Goal: Information Seeking & Learning: Learn about a topic

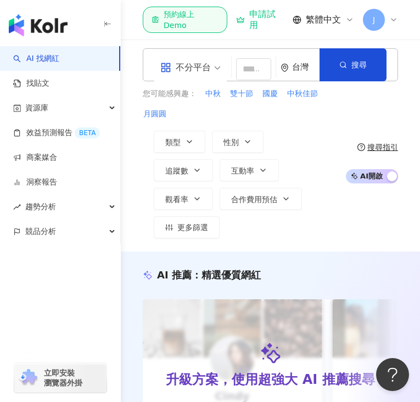
click at [396, 12] on div "J" at bounding box center [380, 20] width 35 height 22
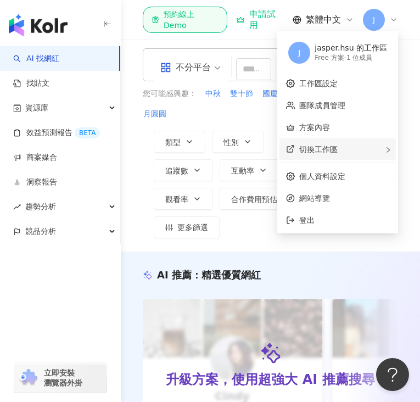
click at [372, 152] on div "切換工作區" at bounding box center [337, 149] width 116 height 22
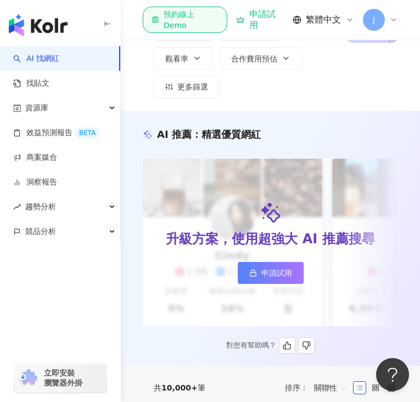
click at [398, 297] on div "AI 推薦 ： 精選優質網紅 升級方案，使用超強大 AI 推薦搜尋 申請試用 Cindy 1.4萬 1.1萬 3.2萬 互動率 5% 商業合作比例 10% 受…" at bounding box center [270, 240] width 299 height 226
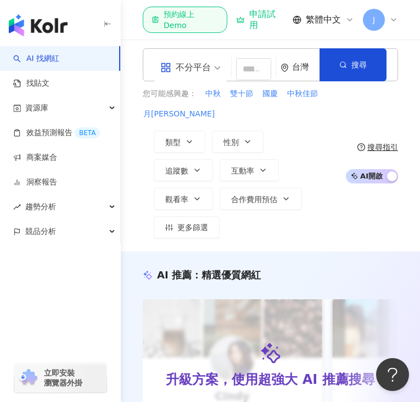
click at [397, 17] on icon at bounding box center [393, 19] width 9 height 9
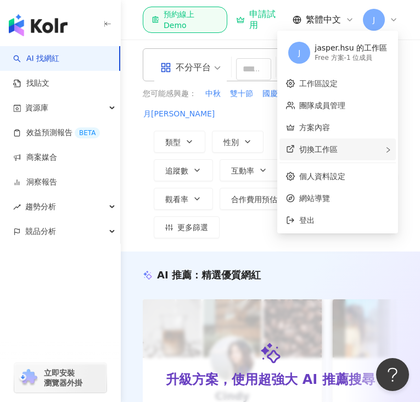
click at [358, 156] on div "切換工作區" at bounding box center [337, 149] width 116 height 22
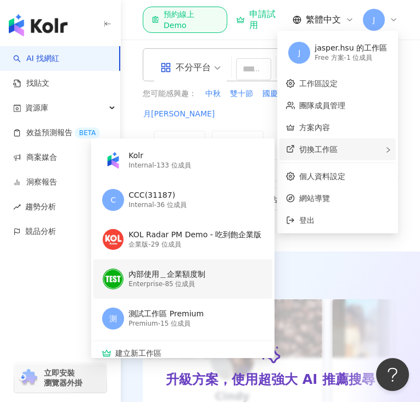
scroll to position [7, 0]
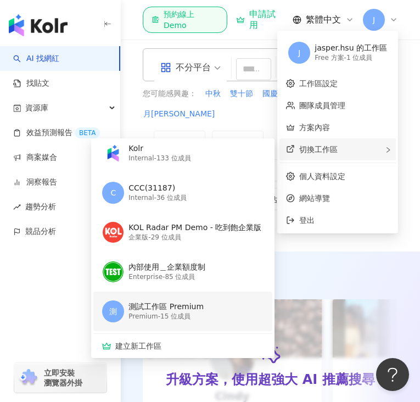
click at [228, 315] on div "測 測試工作區 Premium Premium - 15 位成員" at bounding box center [181, 311] width 159 height 40
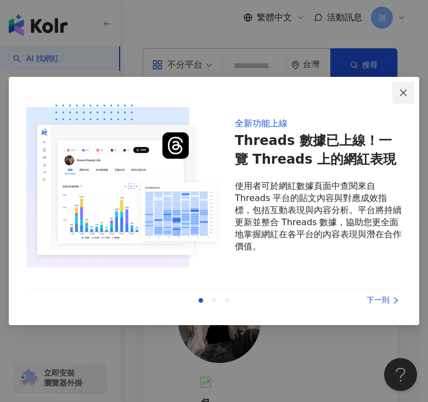
click at [395, 92] on span "Close" at bounding box center [403, 92] width 22 height 9
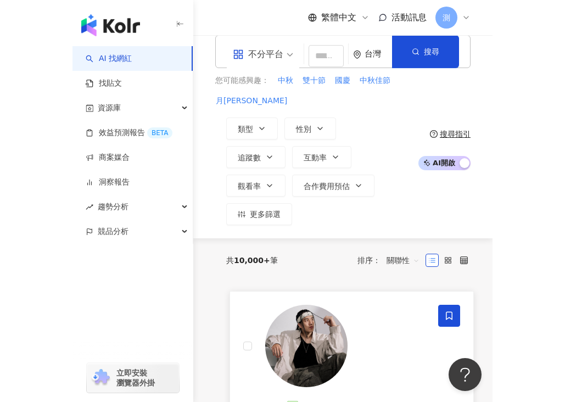
scroll to position [0, 0]
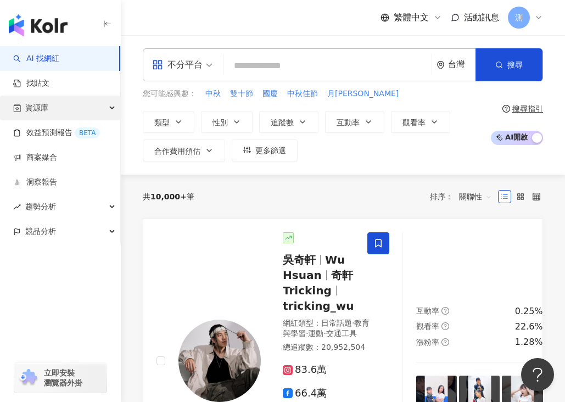
click at [94, 106] on div "資源庫" at bounding box center [60, 107] width 120 height 25
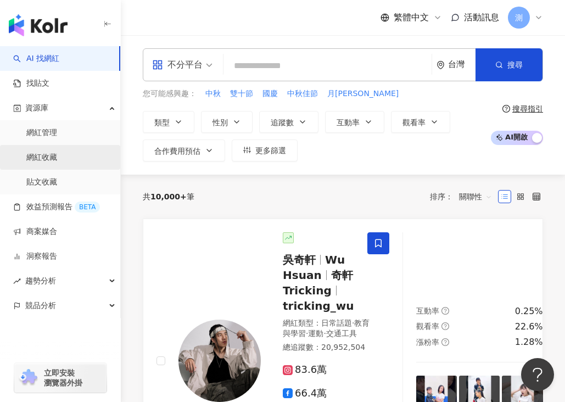
click at [57, 154] on link "網紅收藏" at bounding box center [41, 157] width 31 height 11
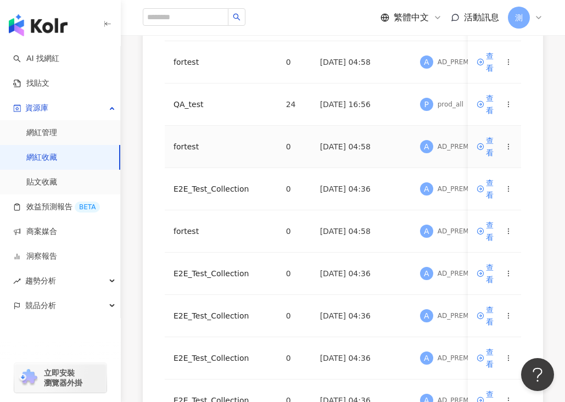
scroll to position [270, 0]
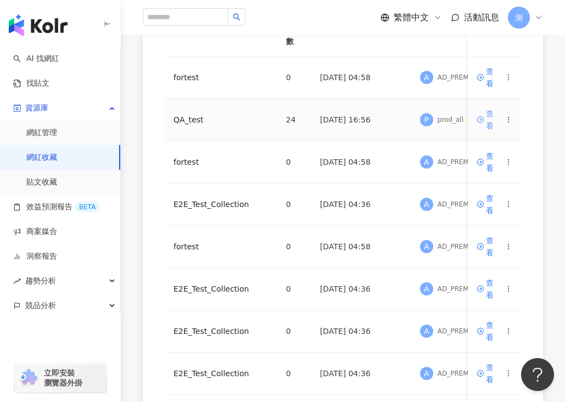
click at [419, 122] on div "查看" at bounding box center [493, 120] width 14 height 24
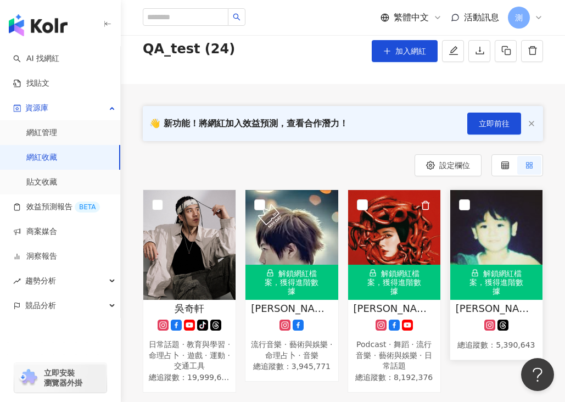
scroll to position [54, 0]
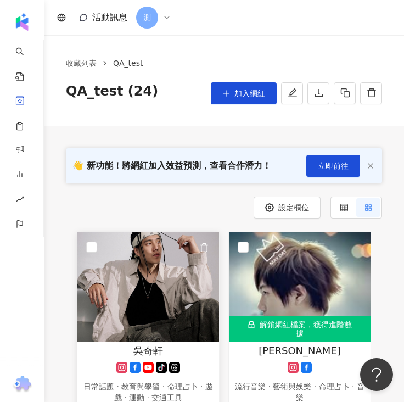
click at [164, 266] on img at bounding box center [148, 287] width 142 height 110
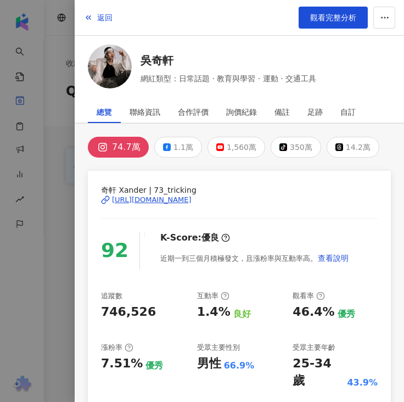
click at [53, 316] on div at bounding box center [202, 201] width 404 height 402
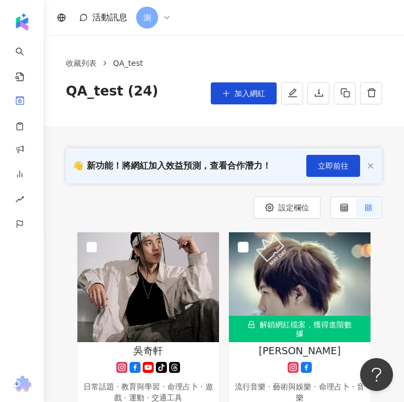
click at [165, 23] on div "測" at bounding box center [153, 18] width 35 height 22
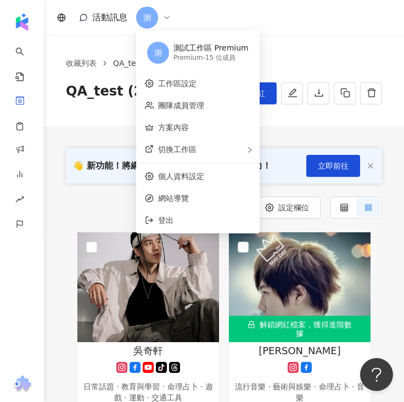
click at [165, 23] on div "測" at bounding box center [153, 18] width 35 height 22
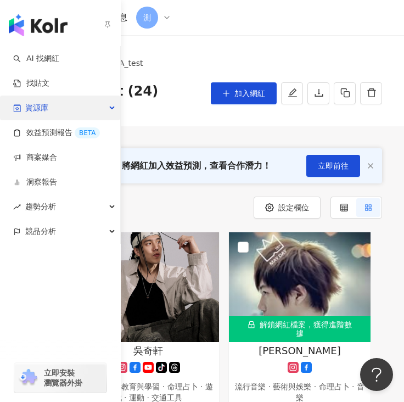
click at [65, 108] on div "資源庫" at bounding box center [60, 107] width 120 height 25
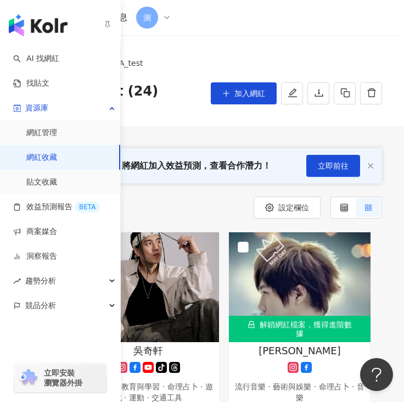
click at [57, 159] on link "網紅收藏" at bounding box center [41, 157] width 31 height 11
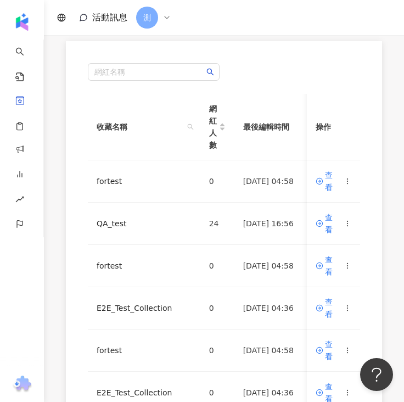
scroll to position [239, 0]
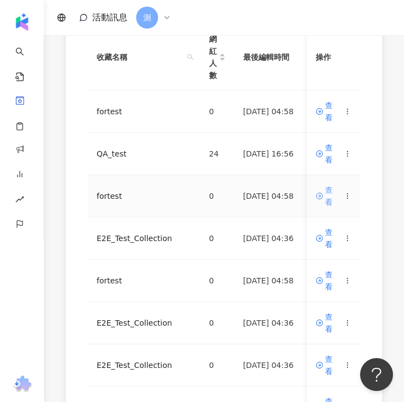
click at [325, 197] on div "查看" at bounding box center [332, 196] width 14 height 24
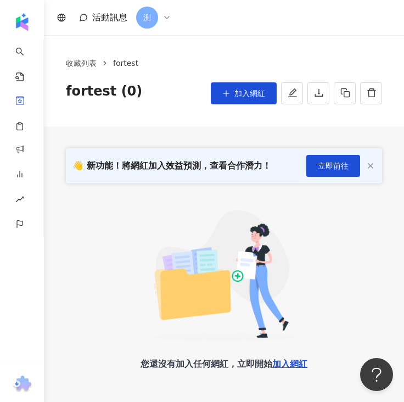
click at [110, 65] on ol "收藏列表 fortest" at bounding box center [224, 63] width 316 height 12
click at [87, 65] on link "收藏列表" at bounding box center [81, 63] width 35 height 12
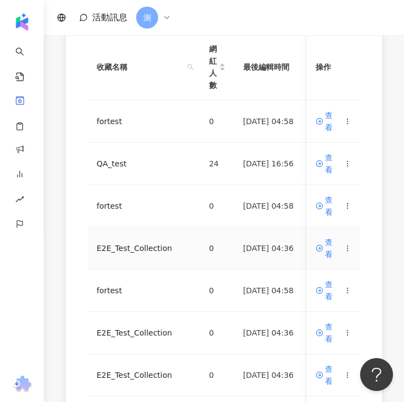
scroll to position [238, 0]
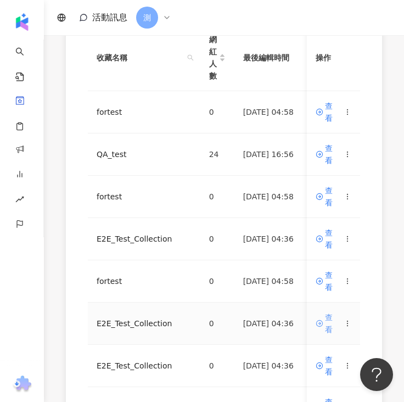
click at [325, 321] on div "查看" at bounding box center [332, 323] width 14 height 24
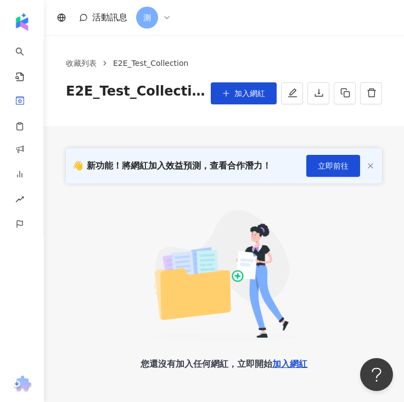
click at [161, 19] on div "測" at bounding box center [153, 18] width 35 height 22
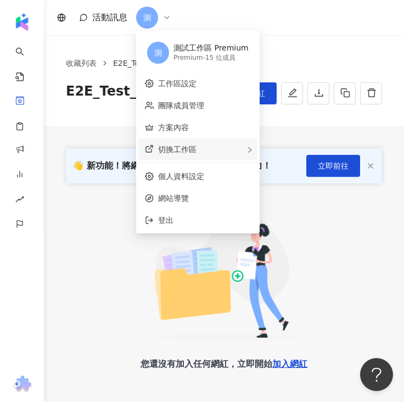
click at [215, 151] on div "切換工作區" at bounding box center [197, 149] width 119 height 22
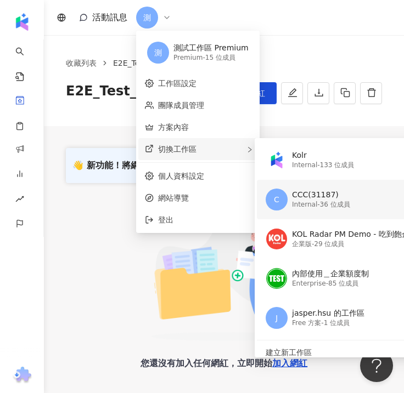
click at [349, 200] on div "Internal - 36 位成員" at bounding box center [321, 204] width 58 height 9
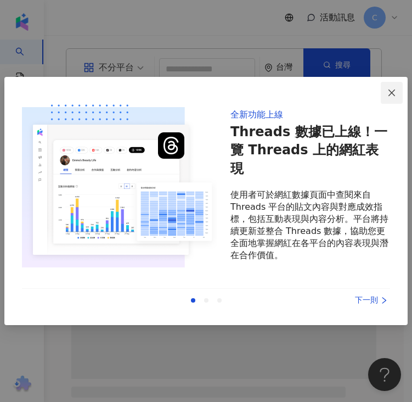
click at [391, 93] on icon "close" at bounding box center [392, 92] width 7 height 7
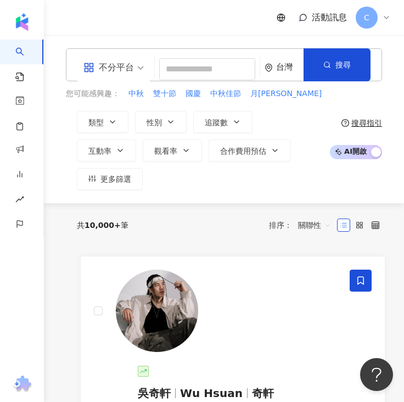
click at [387, 22] on div "C" at bounding box center [373, 18] width 35 height 22
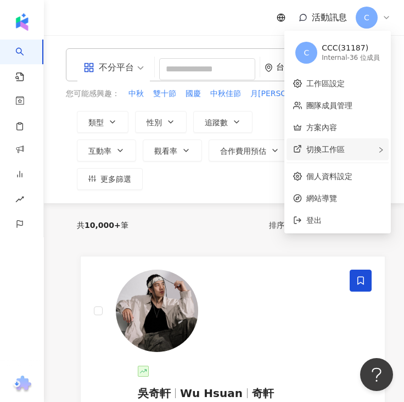
click at [356, 148] on div "切換工作區" at bounding box center [337, 149] width 102 height 22
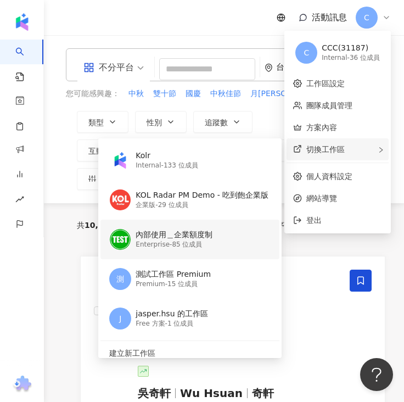
click at [220, 245] on div "內部使用＿企業額度制 Enterprise - 85 位成員" at bounding box center [188, 240] width 159 height 40
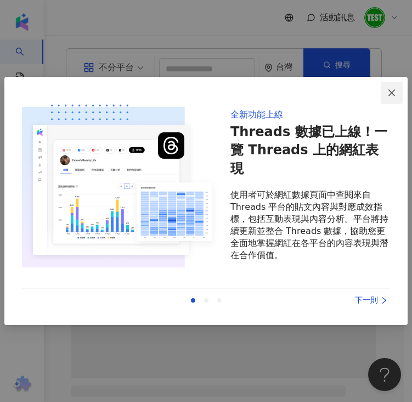
click at [393, 88] on icon "close" at bounding box center [391, 92] width 9 height 9
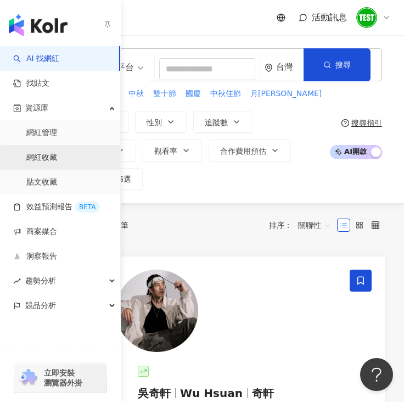
click at [57, 153] on link "網紅收藏" at bounding box center [41, 157] width 31 height 11
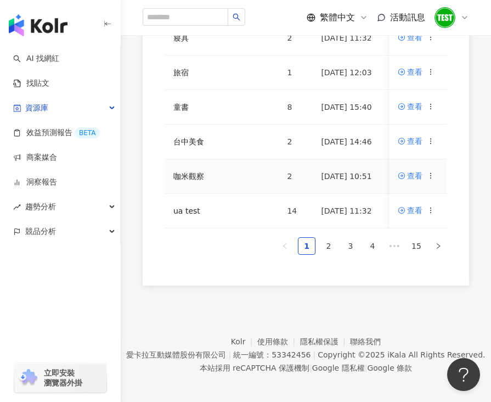
scroll to position [460, 0]
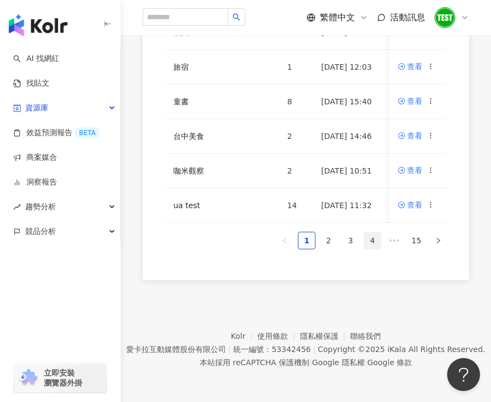
click at [372, 243] on link "4" at bounding box center [372, 240] width 16 height 16
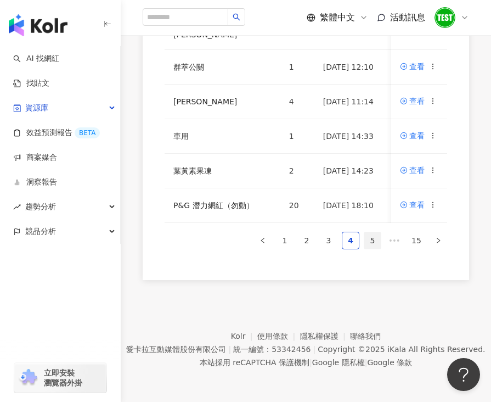
click at [374, 246] on link "5" at bounding box center [372, 240] width 16 height 16
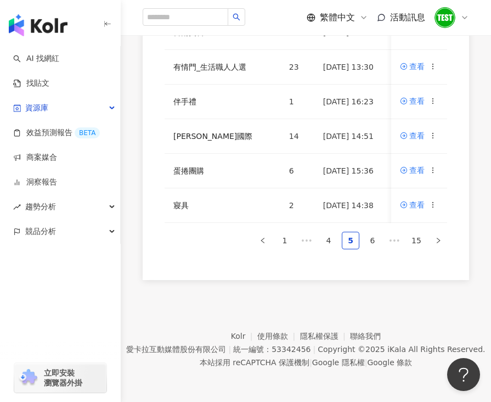
click at [383, 242] on ul "1 ••• 3 4 5 6 7 ••• 15" at bounding box center [306, 241] width 283 height 18
click at [380, 242] on link "6" at bounding box center [372, 240] width 16 height 16
click at [380, 242] on link "7" at bounding box center [372, 240] width 16 height 16
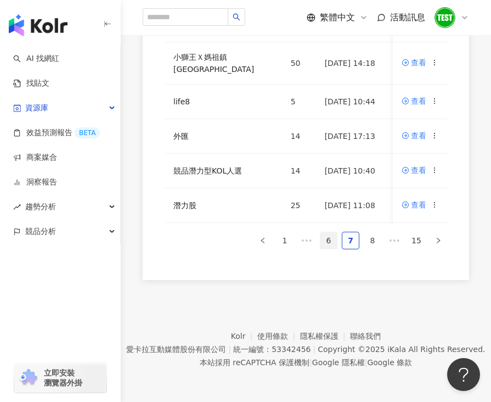
click at [380, 242] on link "8" at bounding box center [372, 240] width 16 height 16
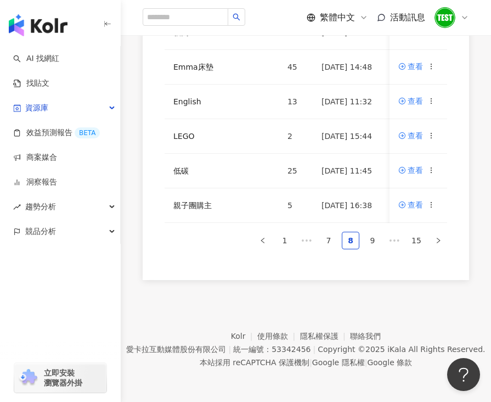
click at [380, 242] on link "9" at bounding box center [372, 240] width 16 height 16
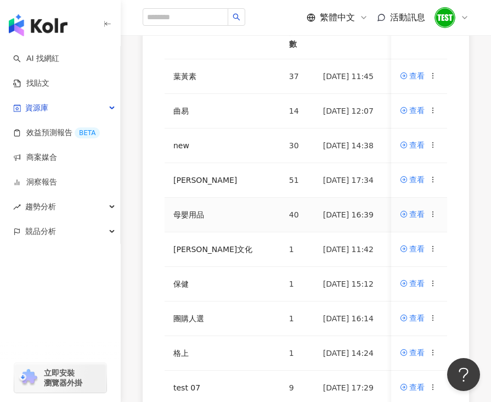
scroll to position [266, 0]
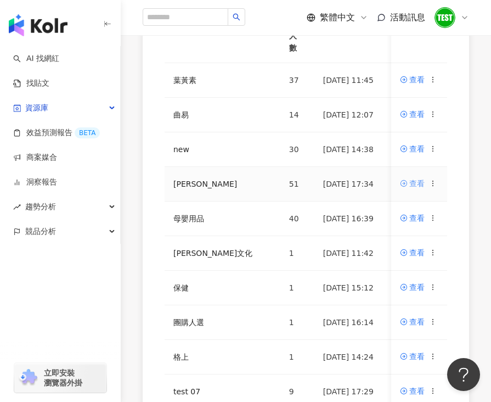
click at [403, 184] on div "查看" at bounding box center [416, 183] width 15 height 12
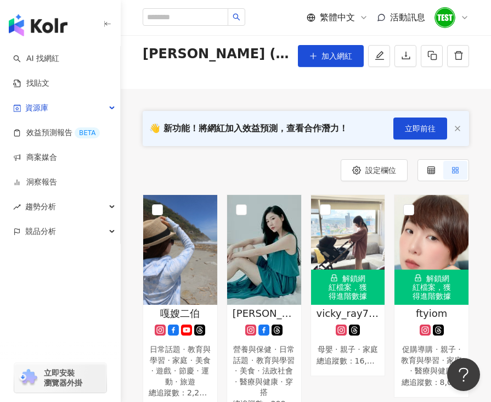
scroll to position [38, 0]
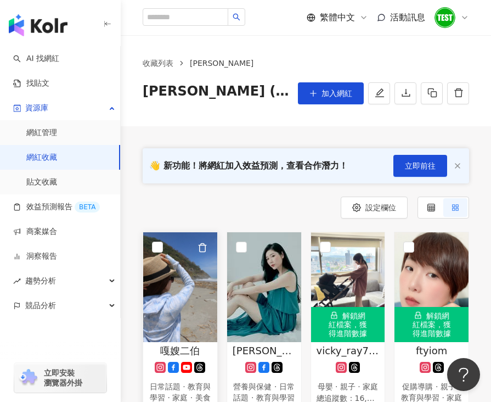
click at [179, 267] on img at bounding box center [180, 287] width 74 height 110
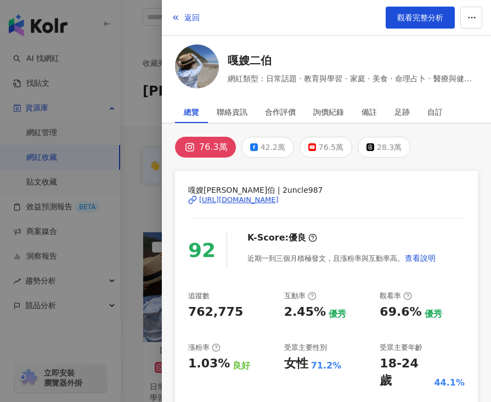
click at [139, 321] on div at bounding box center [245, 201] width 491 height 402
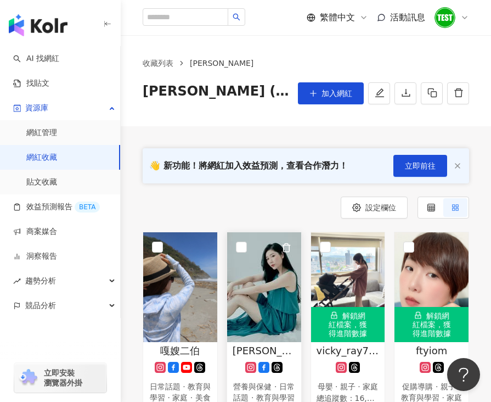
click at [258, 283] on img at bounding box center [264, 287] width 74 height 110
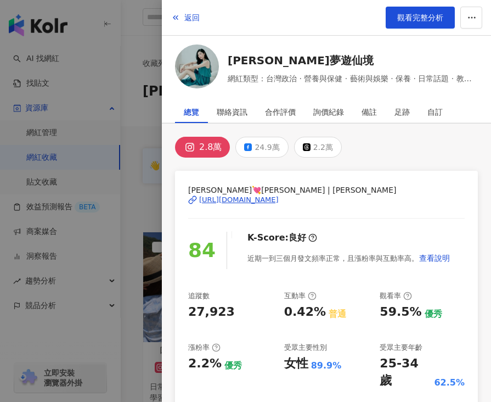
click at [134, 324] on div at bounding box center [245, 201] width 491 height 402
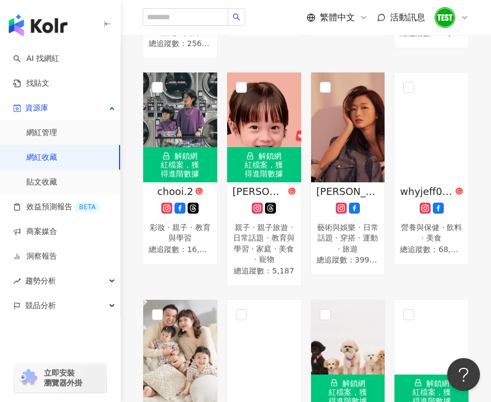
scroll to position [1303, 0]
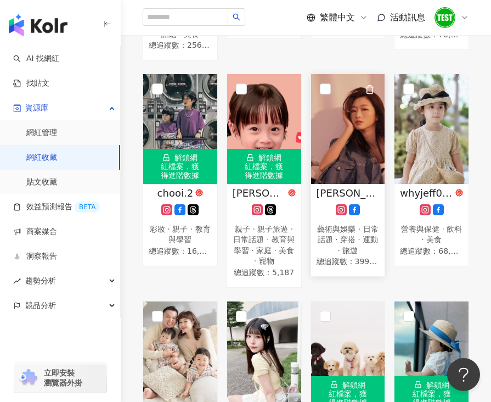
click at [349, 133] on img at bounding box center [348, 129] width 74 height 110
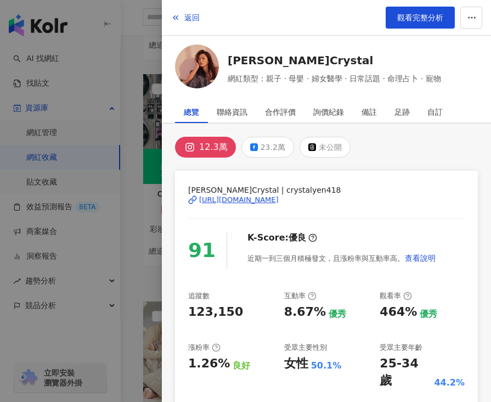
click at [140, 248] on div at bounding box center [245, 201] width 491 height 402
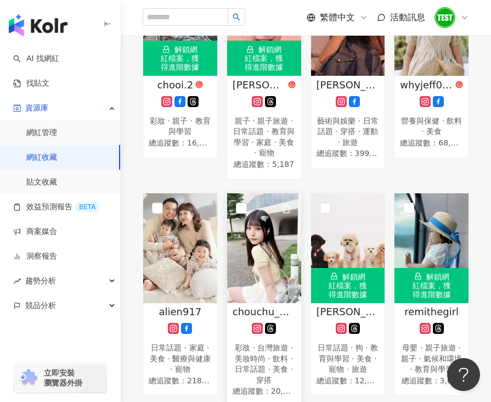
scroll to position [1426, 0]
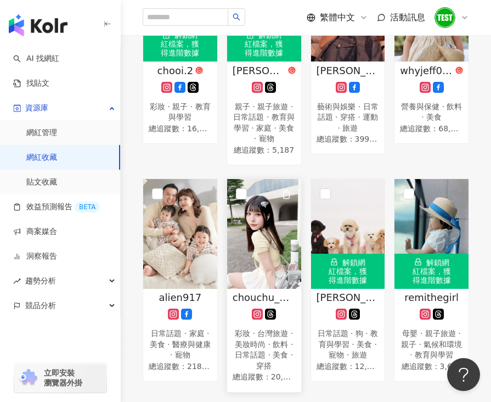
click at [265, 229] on img at bounding box center [264, 234] width 74 height 110
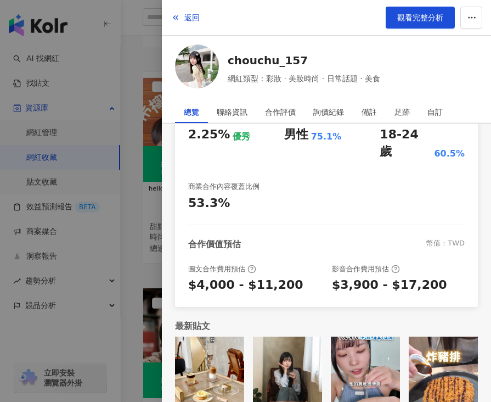
scroll to position [1622, 0]
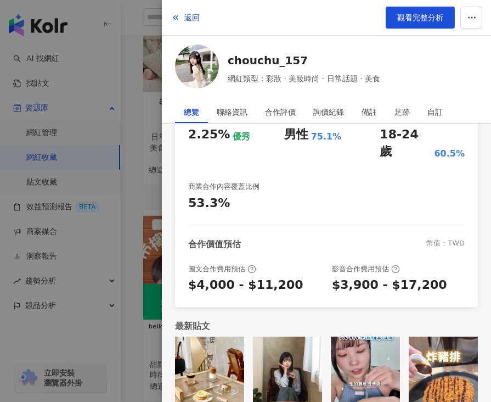
click at [139, 250] on div at bounding box center [245, 201] width 491 height 402
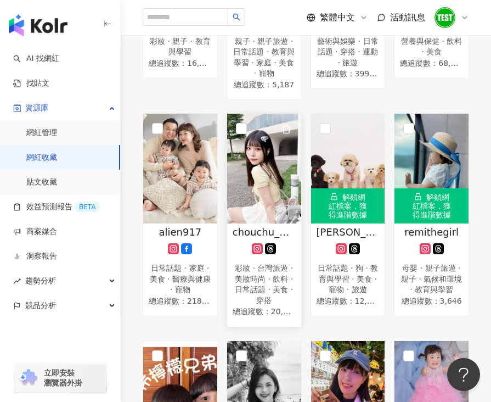
scroll to position [1435, 0]
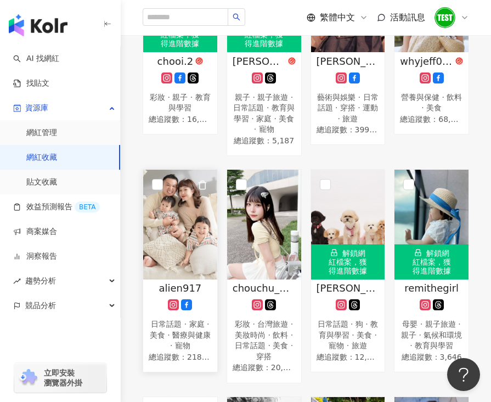
click at [181, 194] on img at bounding box center [180, 225] width 74 height 110
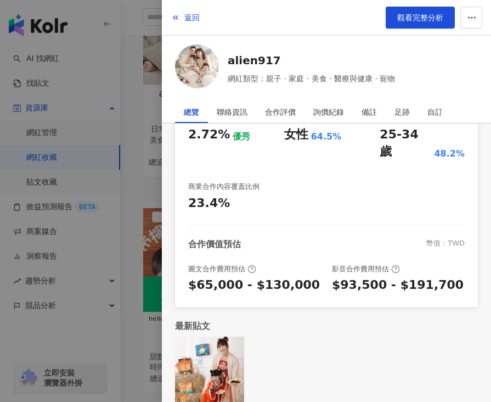
scroll to position [1726, 0]
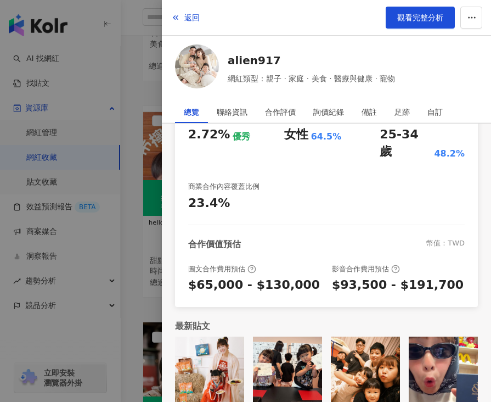
click at [143, 238] on div at bounding box center [245, 201] width 491 height 402
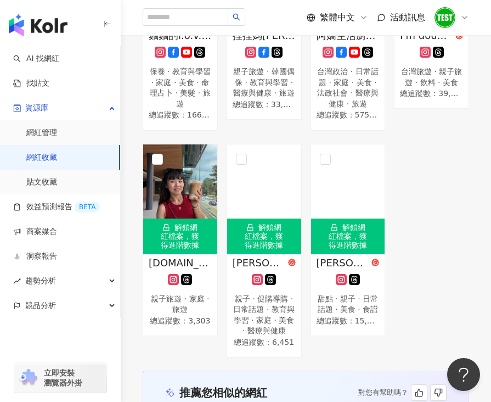
scroll to position [3081, 0]
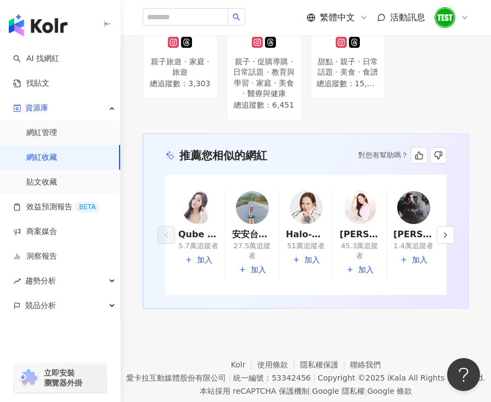
click at [57, 161] on link "網紅收藏" at bounding box center [41, 157] width 31 height 11
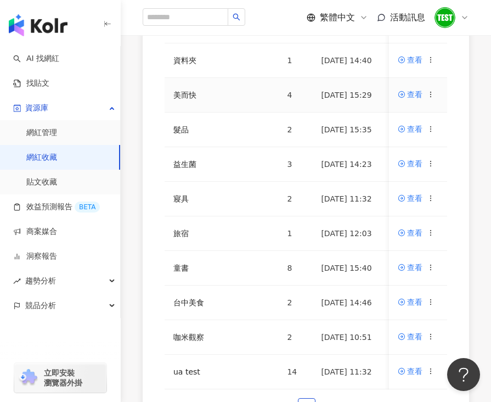
scroll to position [297, 0]
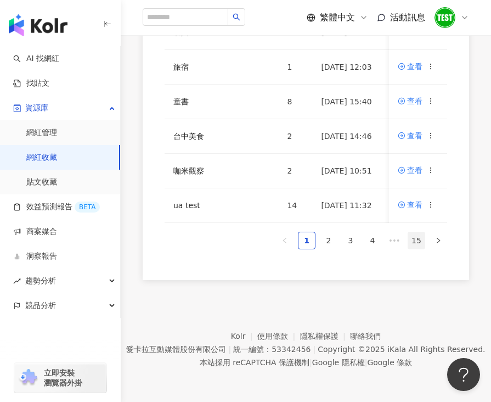
click at [420, 244] on link "15" at bounding box center [416, 240] width 16 height 16
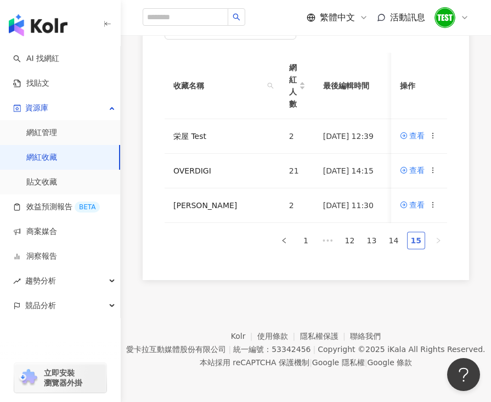
scroll to position [218, 0]
click at [359, 240] on li "12" at bounding box center [350, 241] width 18 height 18
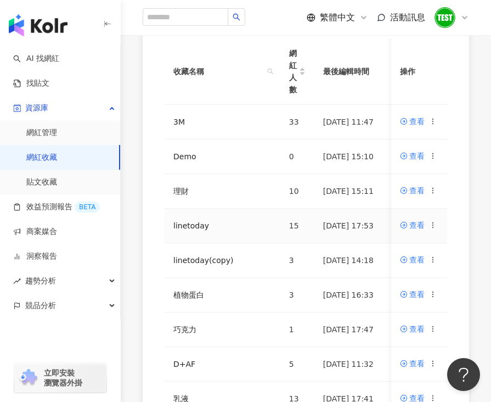
scroll to position [359, 0]
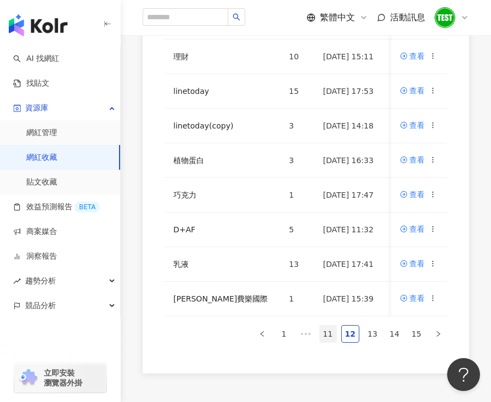
click at [329, 340] on link "11" at bounding box center [328, 333] width 16 height 16
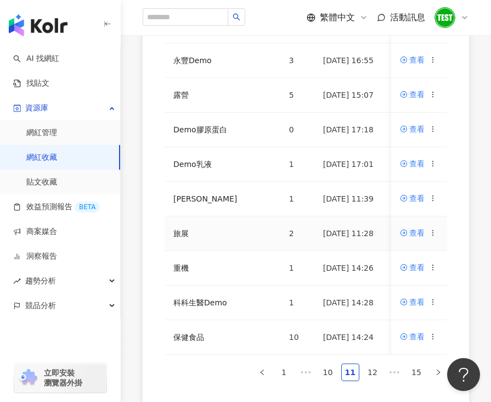
scroll to position [340, 0]
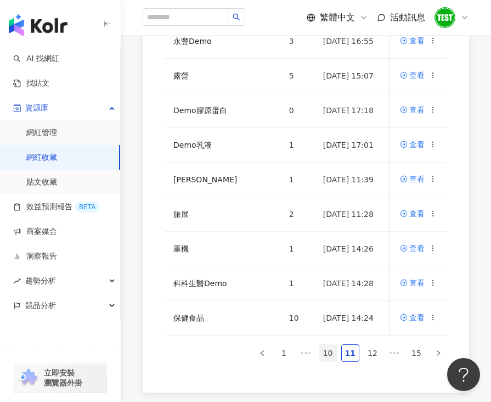
click at [331, 355] on link "10" at bounding box center [328, 353] width 16 height 16
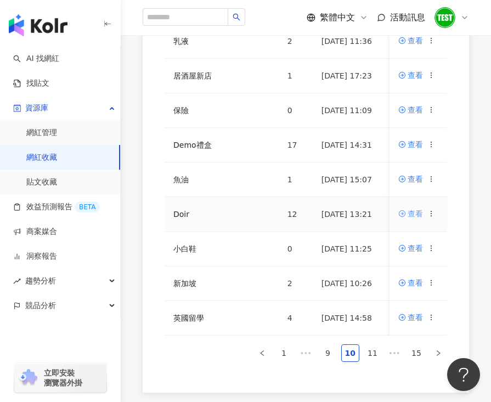
click at [415, 217] on div "查看" at bounding box center [415, 213] width 15 height 12
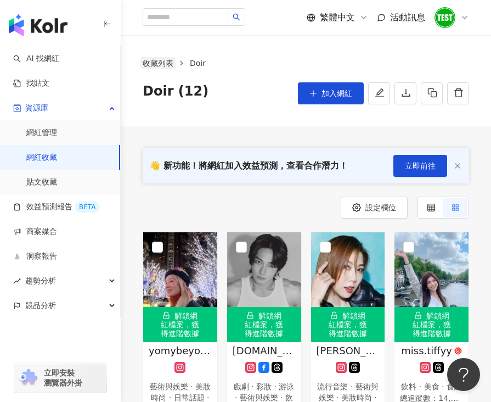
click at [170, 63] on link "收藏列表" at bounding box center [157, 63] width 35 height 12
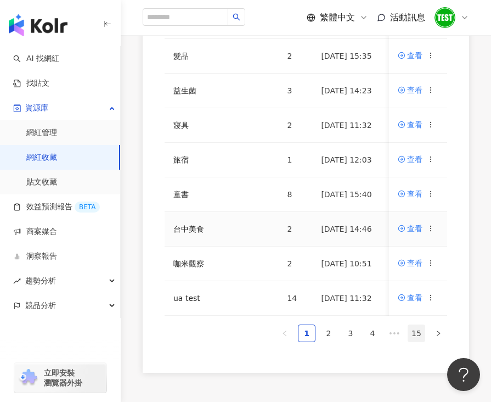
scroll to position [460, 0]
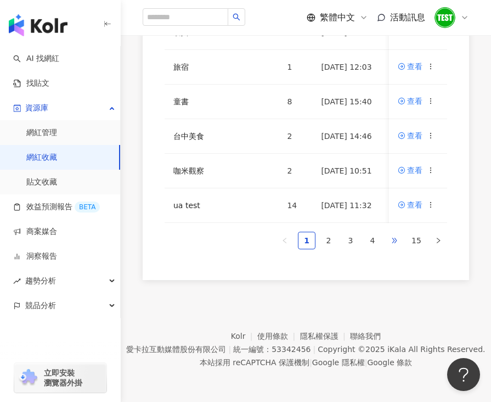
click at [394, 244] on span "•••" at bounding box center [395, 241] width 18 height 18
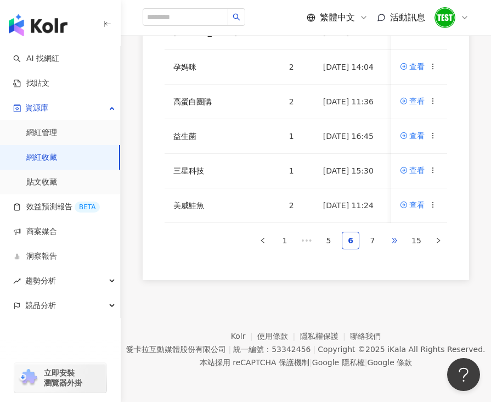
click at [393, 244] on span "•••" at bounding box center [395, 241] width 18 height 18
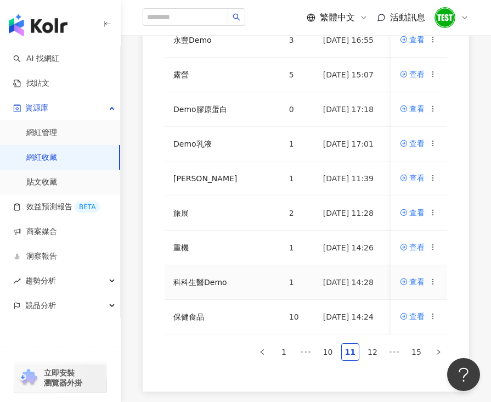
scroll to position [397, 0]
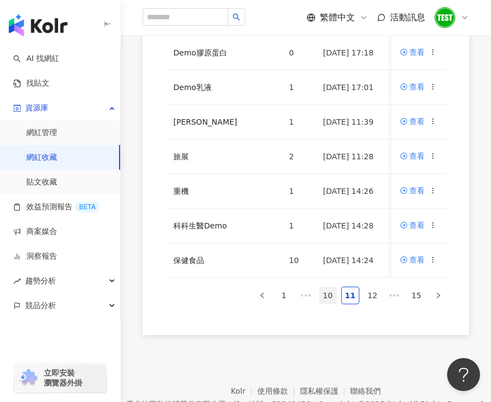
click at [330, 298] on link "10" at bounding box center [328, 295] width 16 height 16
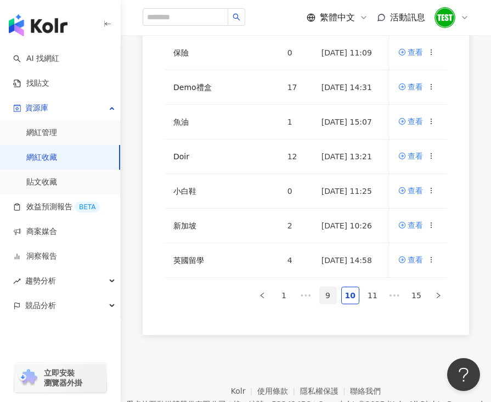
click at [324, 303] on link "9" at bounding box center [328, 295] width 16 height 16
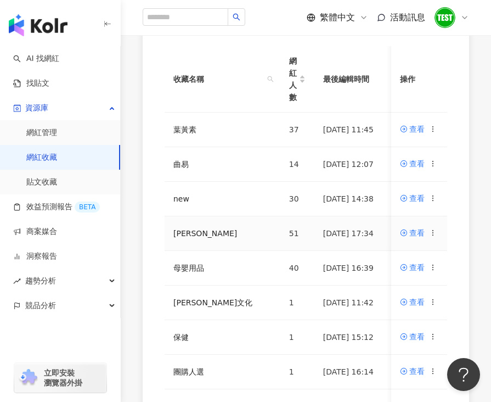
scroll to position [209, 0]
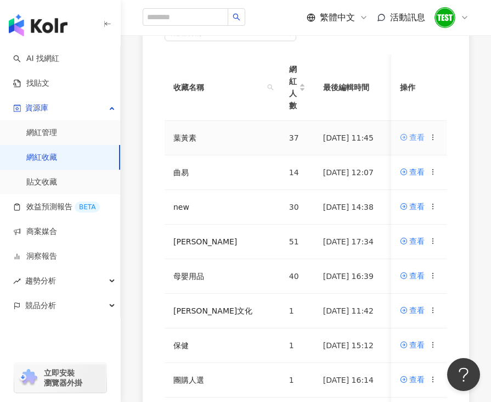
click at [414, 138] on div "查看" at bounding box center [416, 137] width 15 height 12
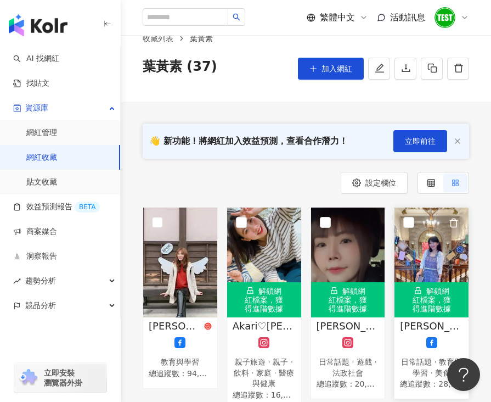
scroll to position [30, 0]
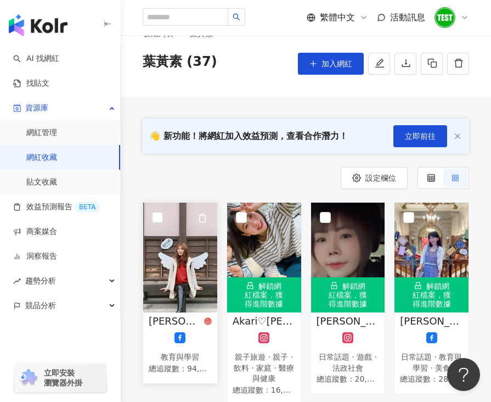
click at [189, 266] on img at bounding box center [180, 258] width 74 height 110
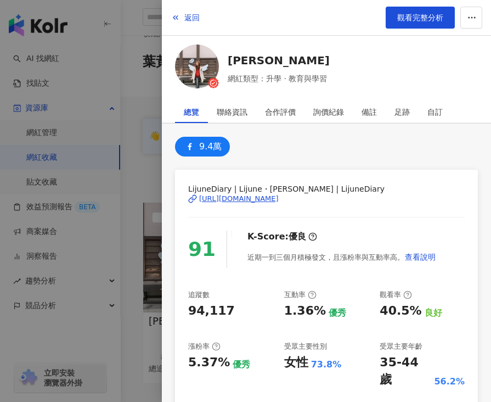
click at [143, 285] on div at bounding box center [245, 201] width 491 height 402
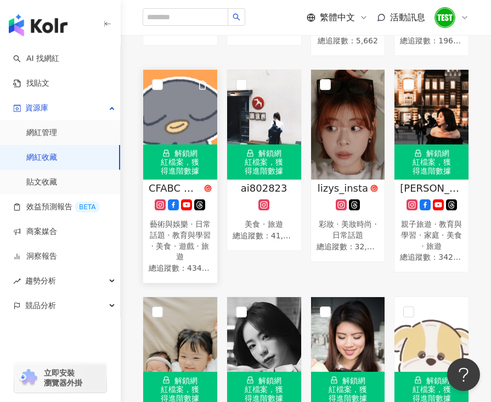
scroll to position [574, 0]
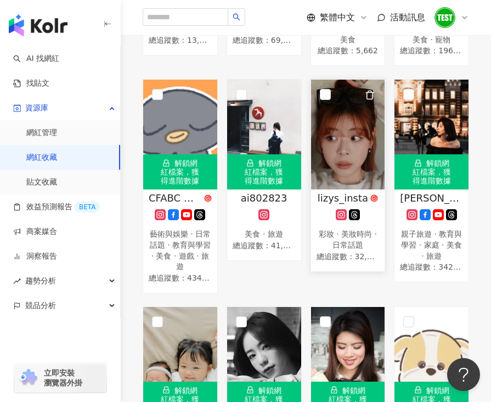
click at [354, 138] on img at bounding box center [348, 135] width 74 height 110
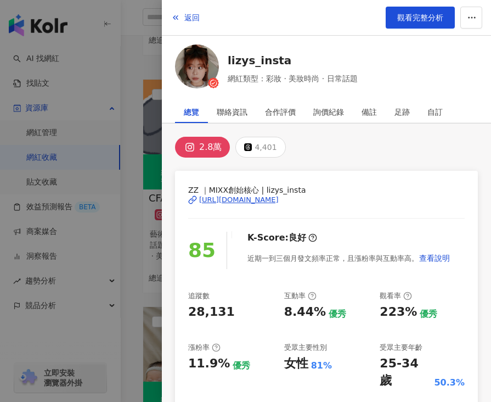
click at [138, 193] on div at bounding box center [245, 201] width 491 height 402
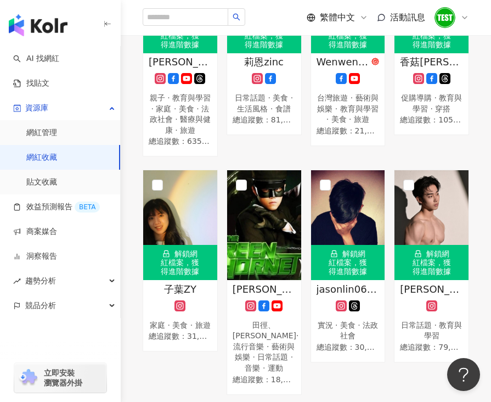
scroll to position [0, 0]
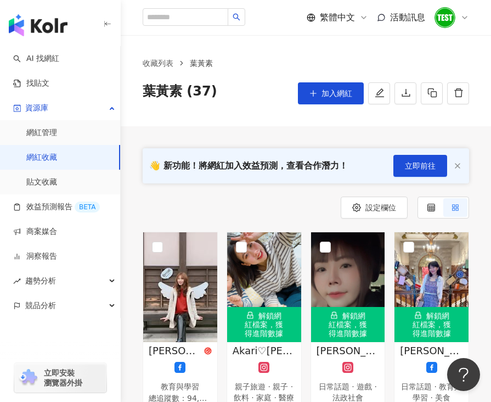
click at [53, 27] on img "button" at bounding box center [38, 25] width 59 height 22
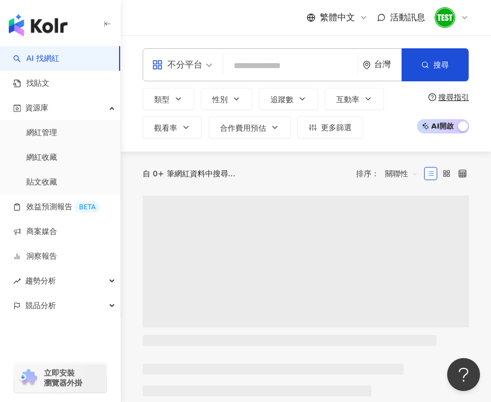
click at [464, 16] on icon at bounding box center [464, 17] width 9 height 9
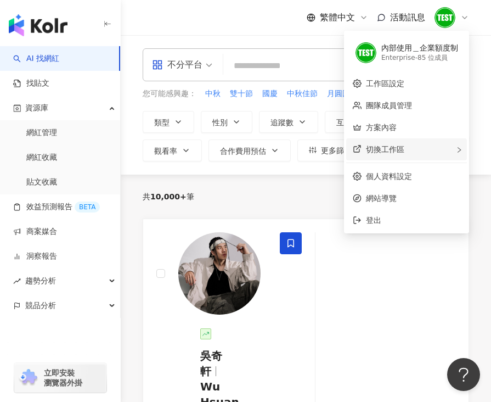
click at [428, 145] on div "切換工作區" at bounding box center [406, 149] width 121 height 22
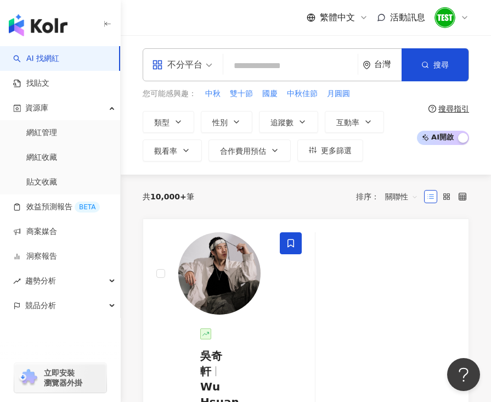
click at [467, 14] on icon at bounding box center [464, 17] width 9 height 9
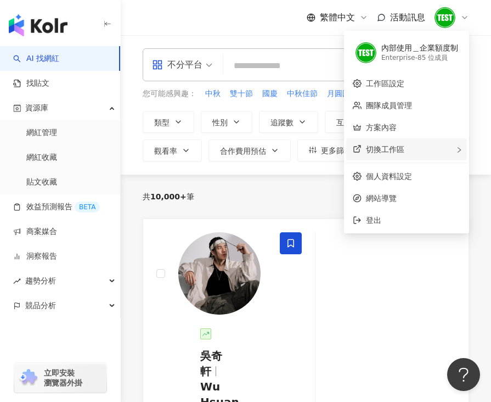
click at [402, 147] on span "切換工作區" at bounding box center [385, 149] width 38 height 9
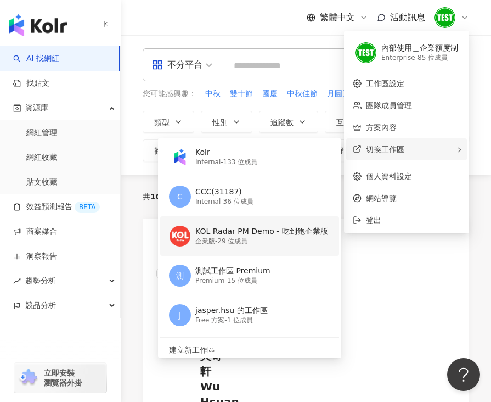
scroll to position [7, 0]
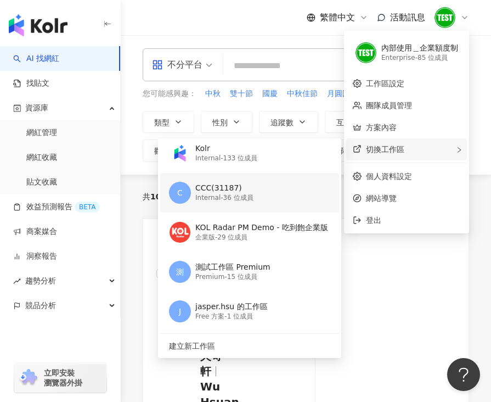
click at [263, 199] on div "C CCC(31187) Internal - 36 位成員" at bounding box center [248, 193] width 159 height 40
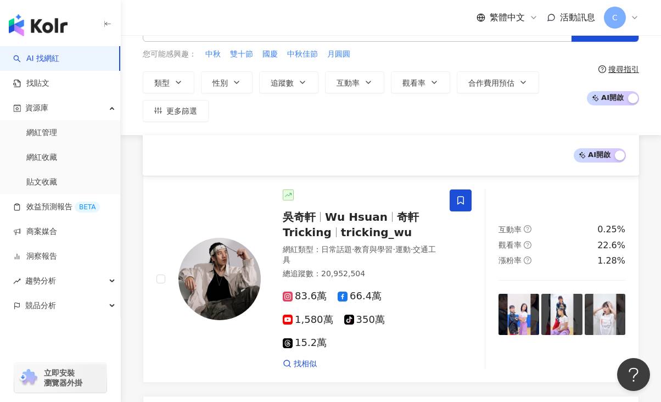
scroll to position [0, 0]
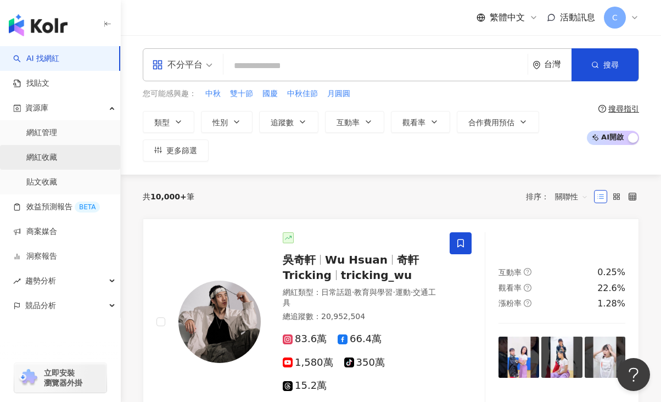
click at [57, 153] on link "網紅收藏" at bounding box center [41, 157] width 31 height 11
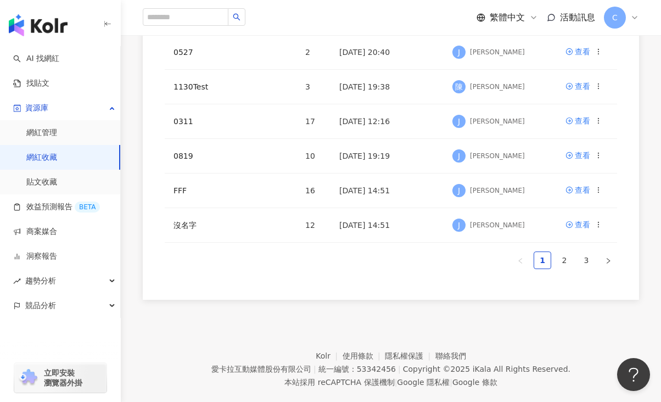
scroll to position [429, 0]
click at [491, 159] on div "查看" at bounding box center [582, 156] width 15 height 12
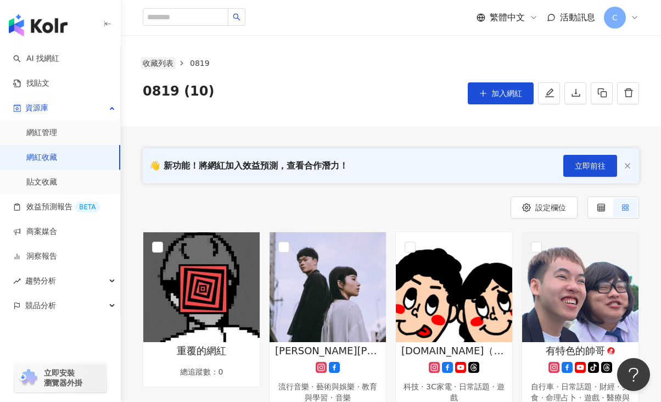
click at [156, 65] on link "收藏列表" at bounding box center [157, 63] width 35 height 12
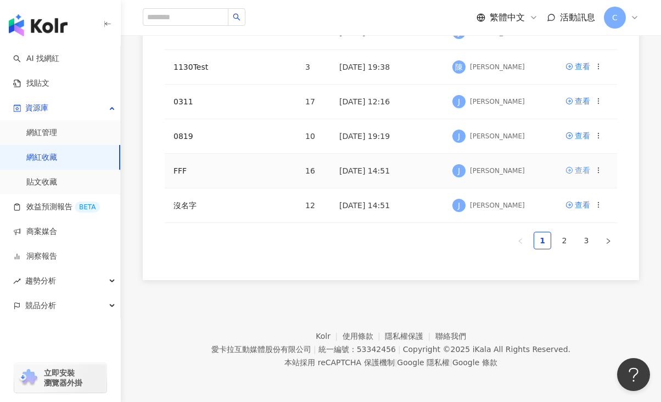
click at [582, 171] on div "查看" at bounding box center [582, 170] width 15 height 12
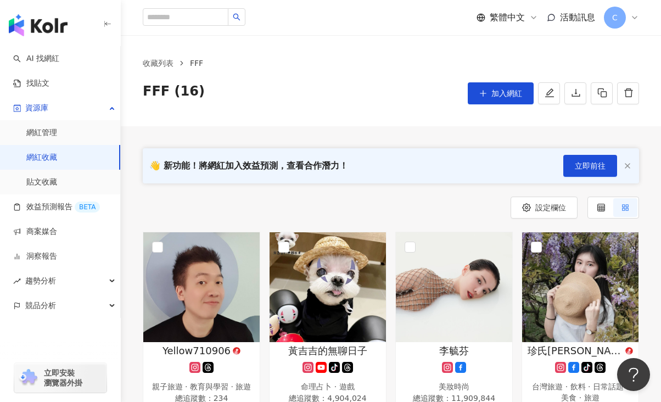
click at [49, 163] on link "網紅收藏" at bounding box center [41, 157] width 31 height 11
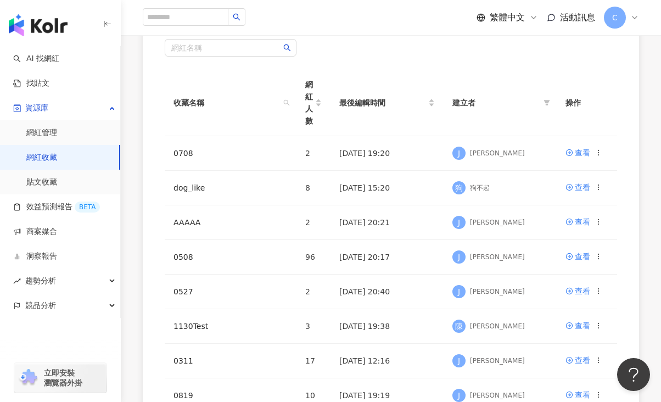
scroll to position [449, 0]
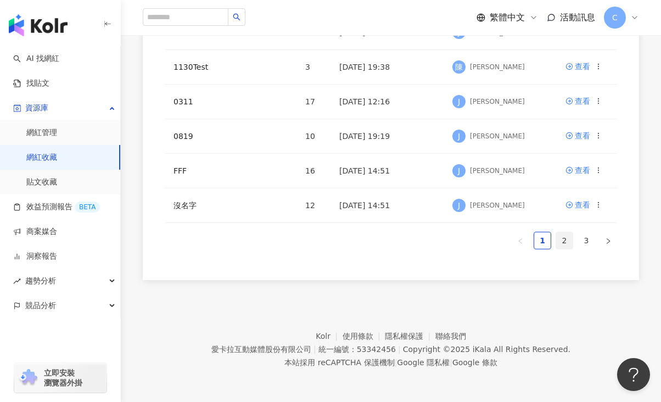
click at [561, 240] on link "2" at bounding box center [564, 240] width 16 height 16
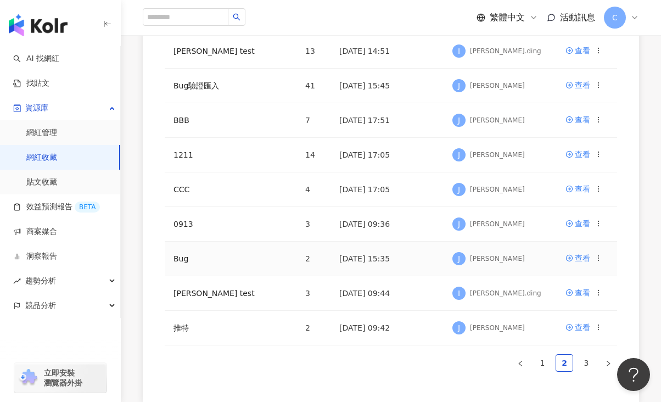
scroll to position [318, 0]
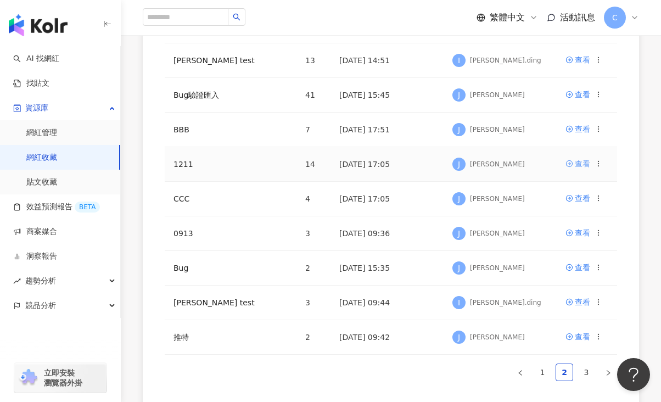
click at [582, 162] on div "查看" at bounding box center [582, 164] width 15 height 12
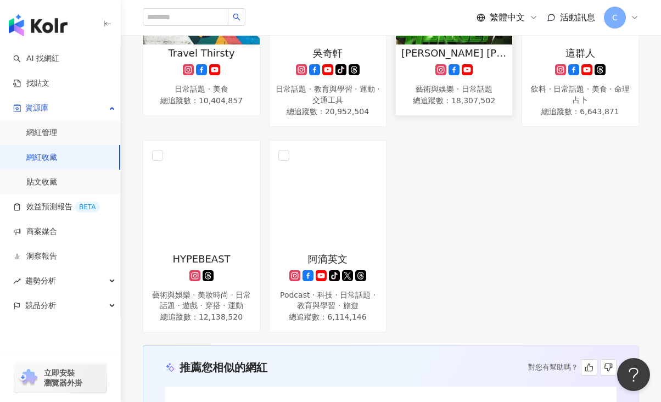
scroll to position [898, 0]
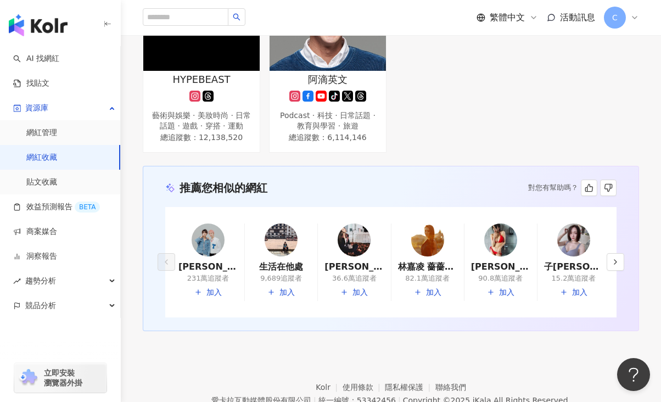
click at [630, 12] on div "C" at bounding box center [621, 18] width 35 height 22
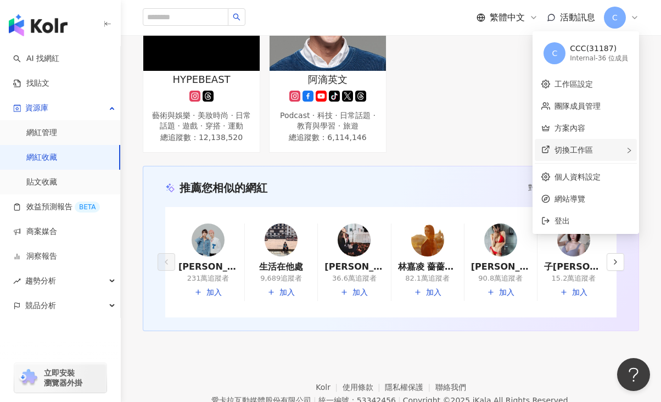
click at [589, 148] on span "切換工作區" at bounding box center [573, 149] width 38 height 9
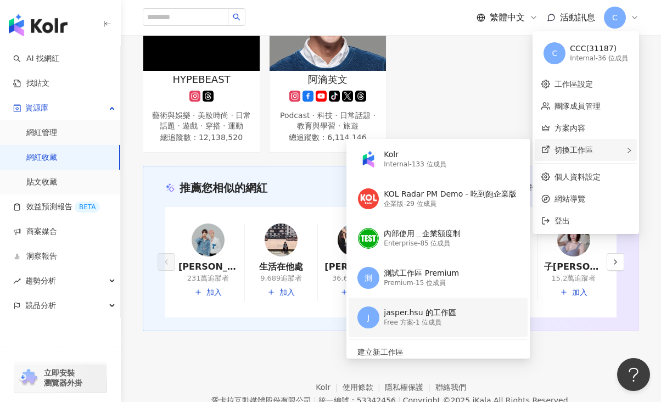
scroll to position [2, 0]
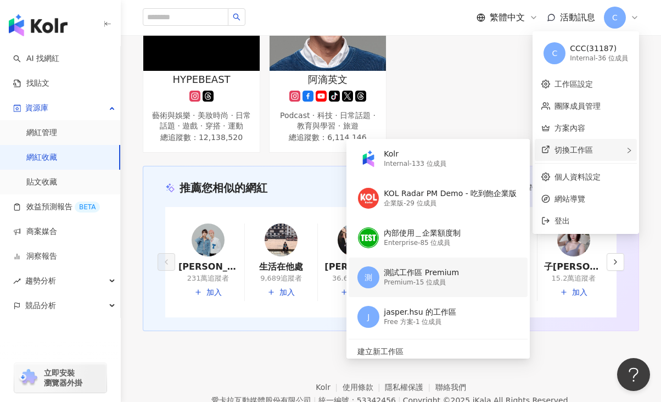
click at [459, 277] on div "測 測試工作區 Premium Premium - 15 位成員" at bounding box center [436, 277] width 159 height 40
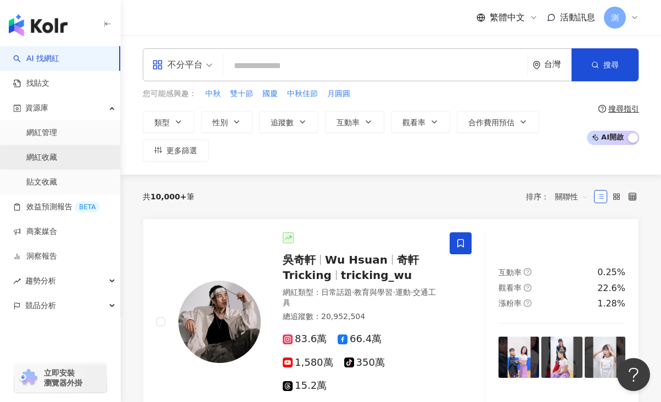
click at [57, 156] on link "網紅收藏" at bounding box center [41, 157] width 31 height 11
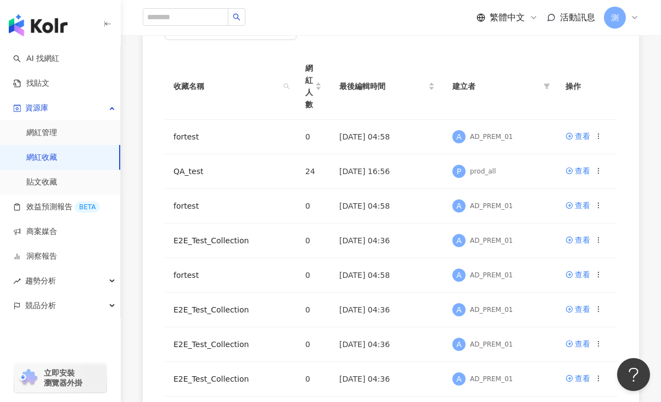
scroll to position [449, 0]
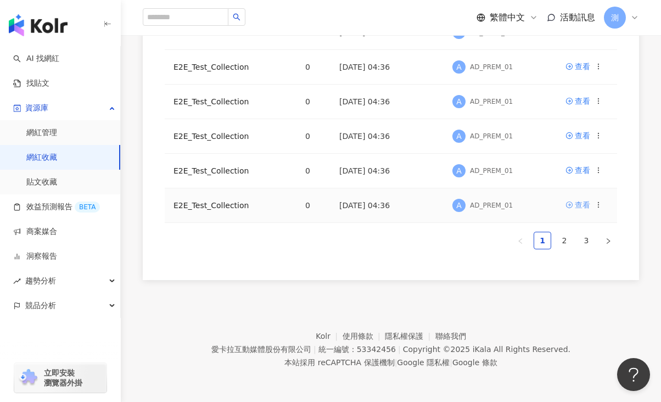
click at [583, 203] on div "查看" at bounding box center [582, 205] width 15 height 12
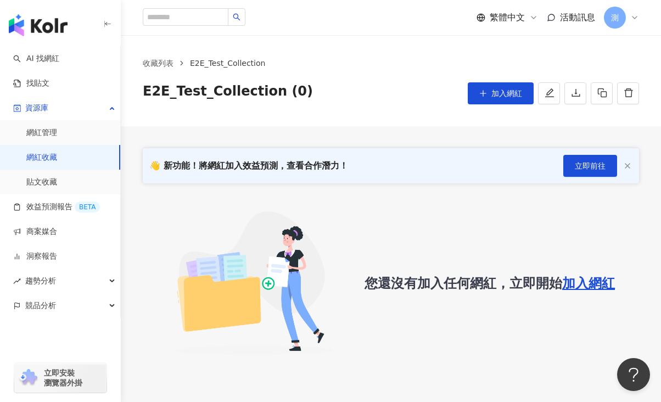
click at [57, 159] on link "網紅收藏" at bounding box center [41, 157] width 31 height 11
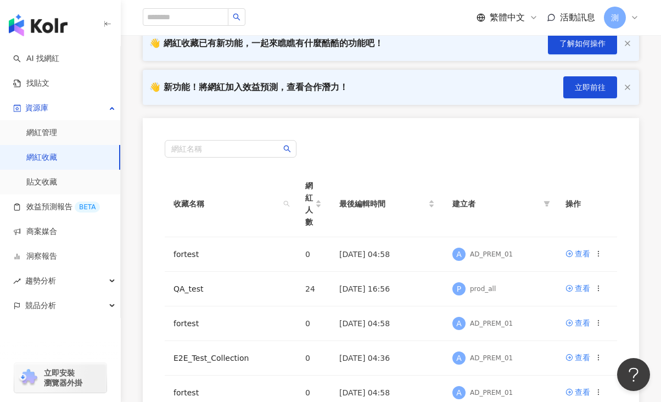
scroll to position [172, 0]
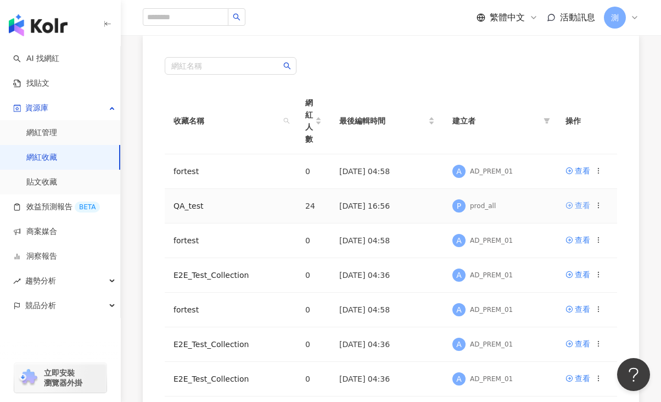
click at [584, 206] on div "查看" at bounding box center [582, 205] width 15 height 12
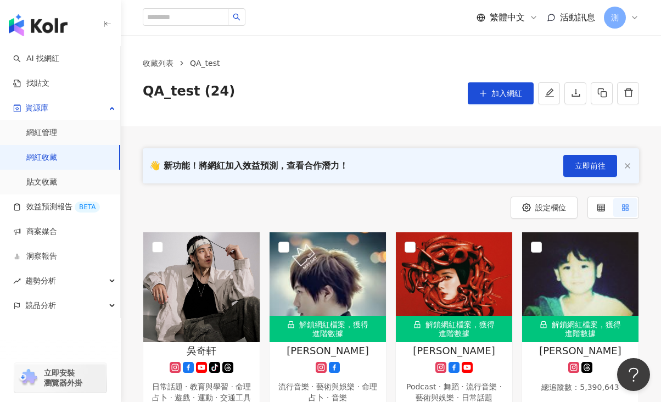
click at [57, 162] on link "網紅收藏" at bounding box center [41, 157] width 31 height 11
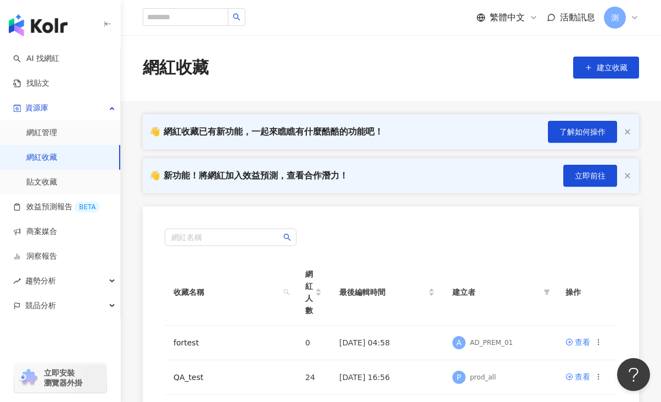
scroll to position [102, 0]
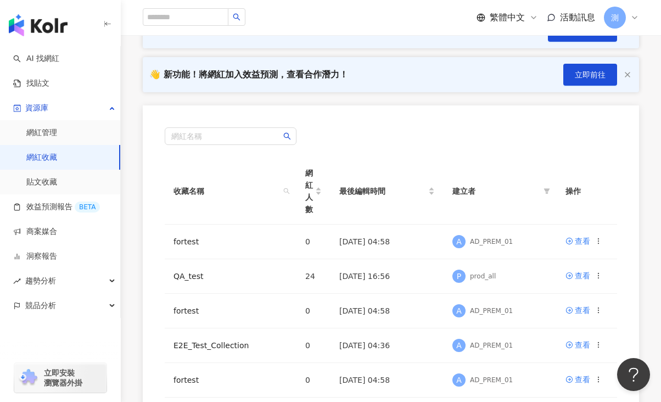
click at [484, 129] on div "網紅名稱" at bounding box center [391, 136] width 452 height 18
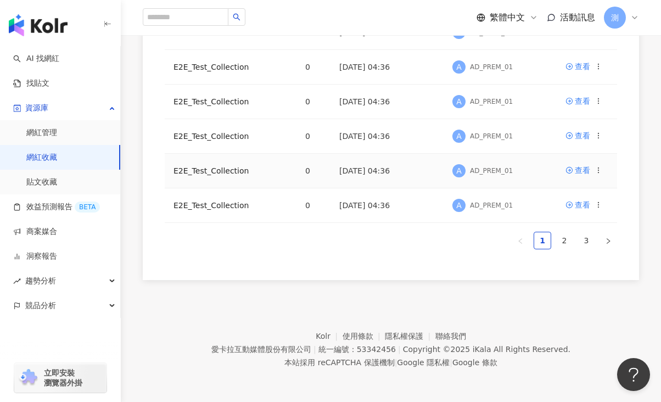
scroll to position [447, 0]
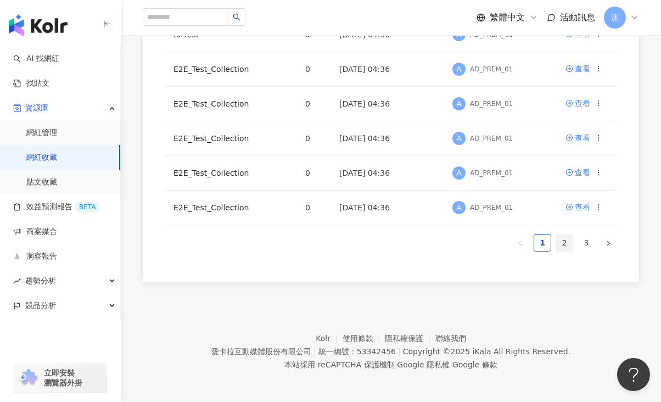
click at [559, 243] on link "2" at bounding box center [564, 242] width 16 height 16
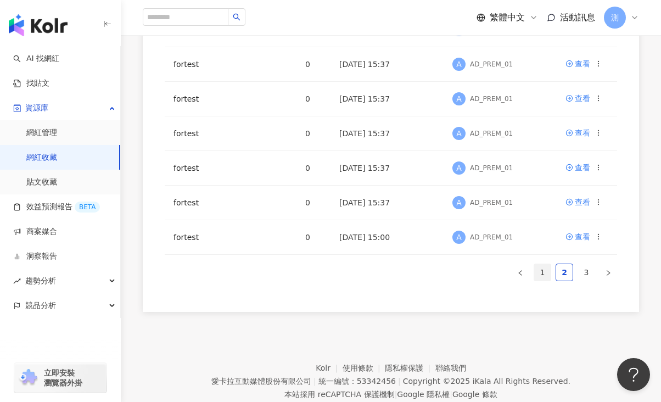
scroll to position [418, 0]
click at [587, 273] on link "3" at bounding box center [586, 271] width 16 height 16
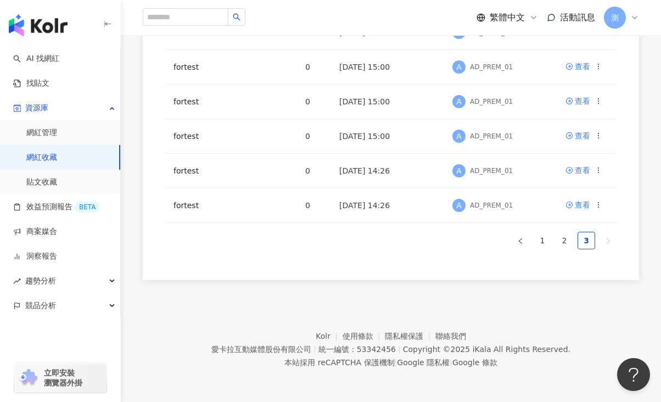
scroll to position [346, 0]
click at [542, 245] on link "1" at bounding box center [542, 240] width 16 height 16
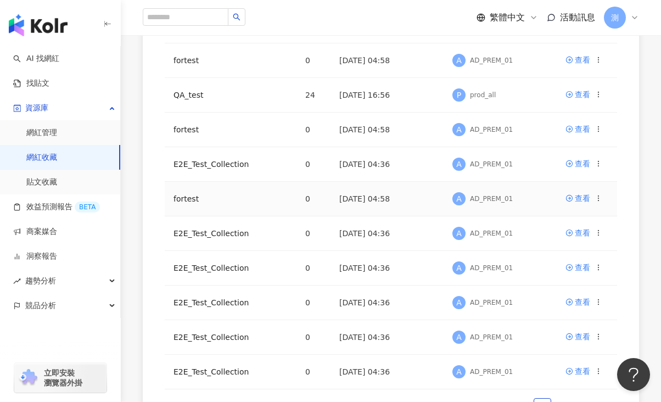
scroll to position [367, 0]
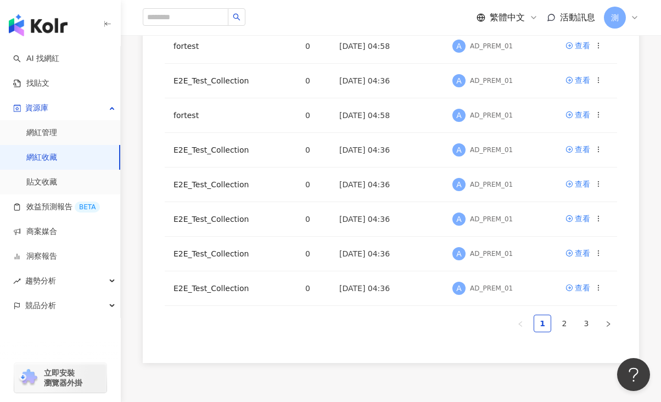
click at [623, 21] on span "測" at bounding box center [615, 18] width 22 height 22
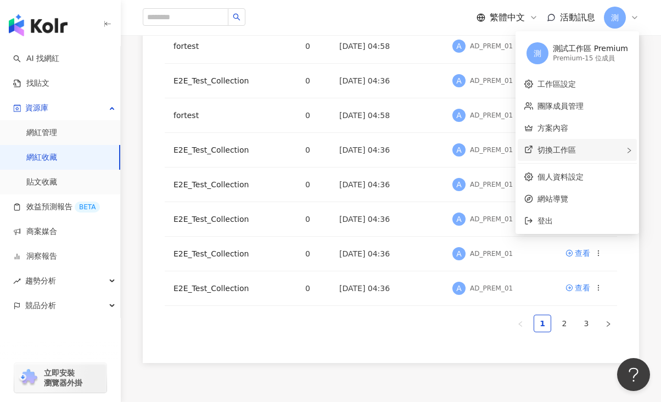
click at [584, 154] on div "切換工作區" at bounding box center [577, 150] width 119 height 22
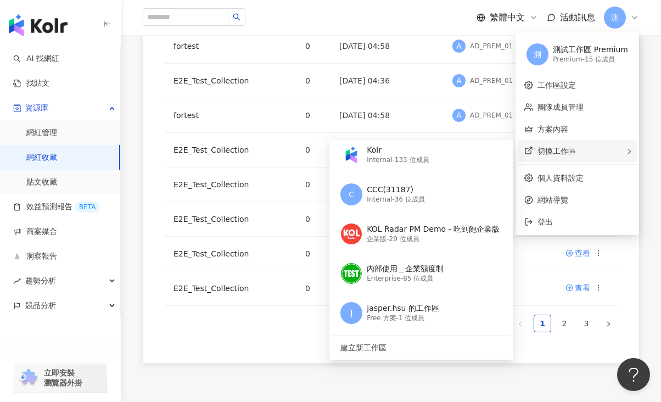
scroll to position [369, 0]
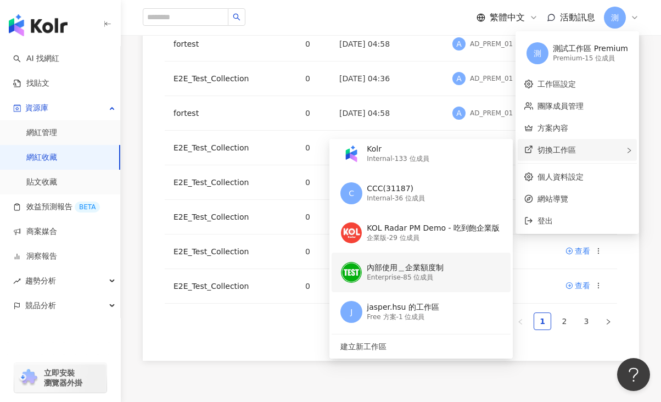
click at [455, 270] on div "內部使用＿企業額度制 Enterprise - 85 位成員" at bounding box center [419, 272] width 159 height 40
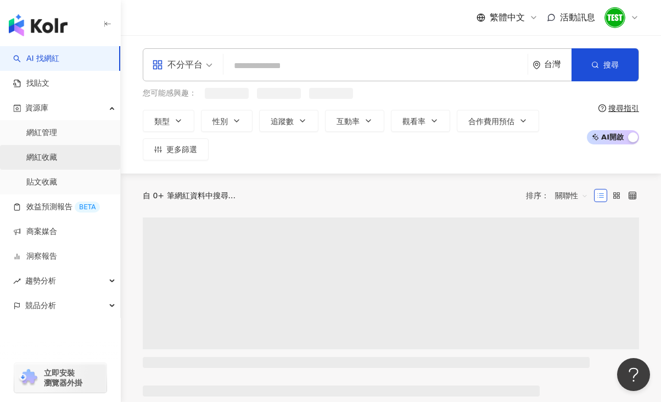
click at [57, 155] on link "網紅收藏" at bounding box center [41, 157] width 31 height 11
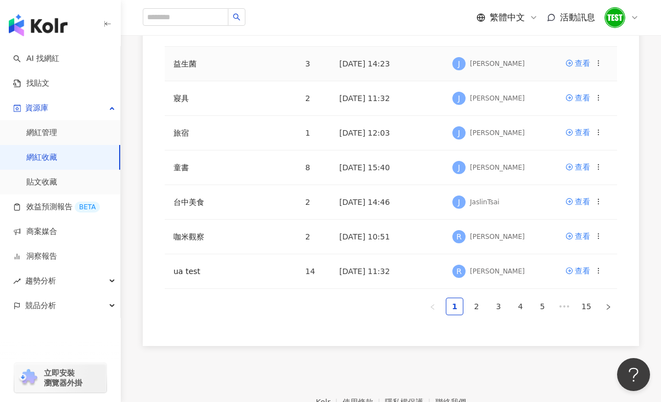
scroll to position [417, 0]
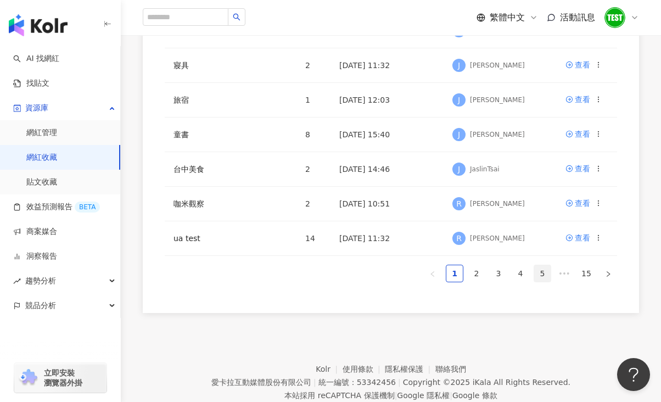
click at [536, 271] on link "5" at bounding box center [542, 273] width 16 height 16
click at [535, 270] on link "7" at bounding box center [542, 273] width 16 height 16
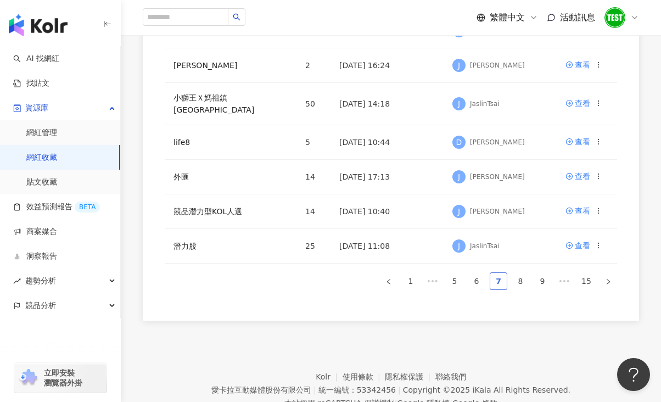
click at [535, 273] on link "9" at bounding box center [542, 281] width 16 height 16
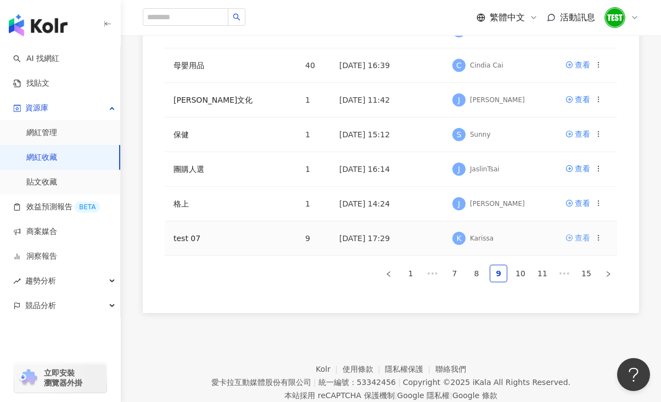
click at [580, 237] on div "查看" at bounding box center [582, 238] width 15 height 12
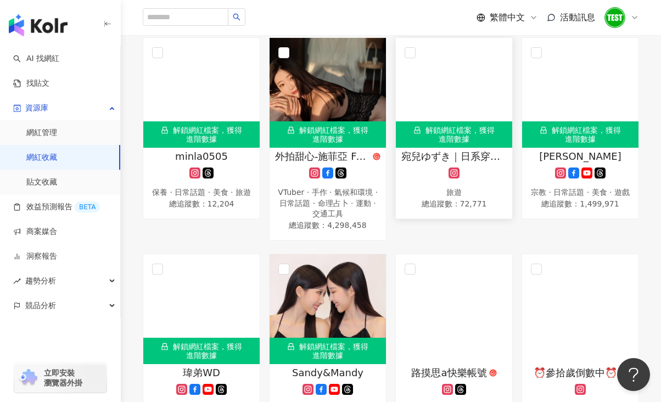
scroll to position [252, 0]
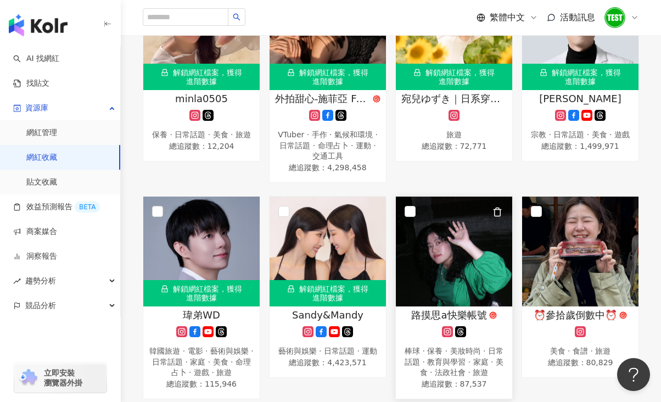
click at [444, 258] on img at bounding box center [454, 251] width 116 height 110
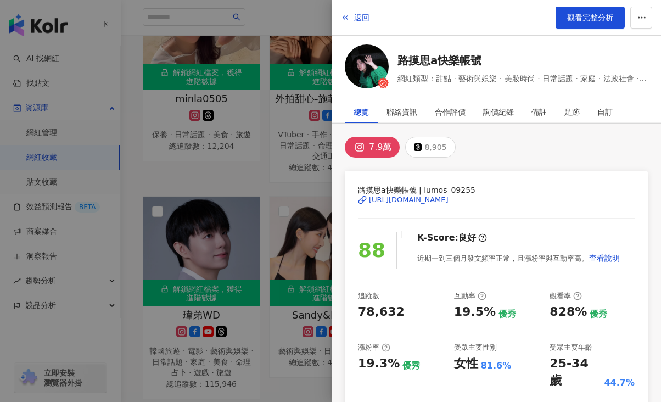
click at [277, 245] on div at bounding box center [330, 201] width 661 height 402
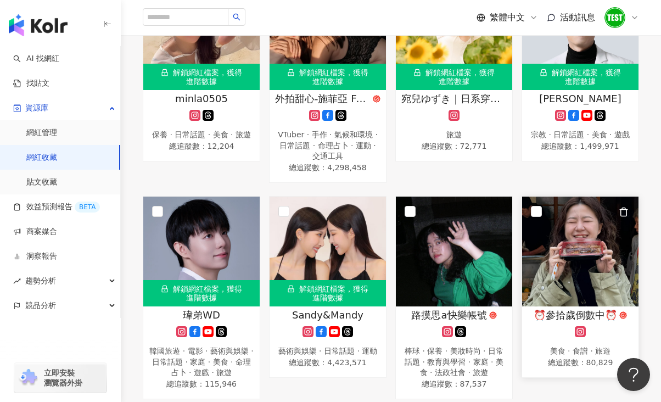
click at [611, 255] on img at bounding box center [580, 251] width 116 height 110
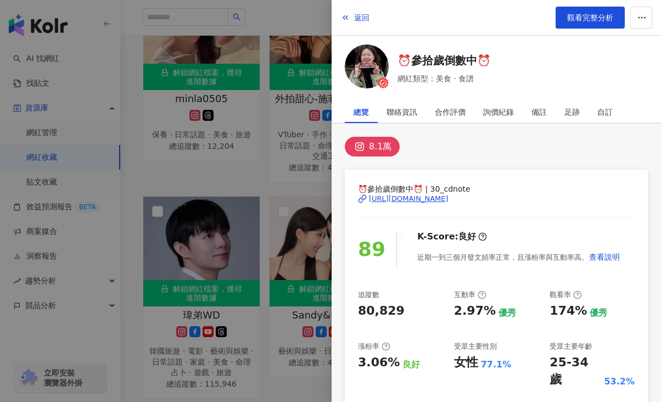
click at [261, 245] on div at bounding box center [330, 201] width 661 height 402
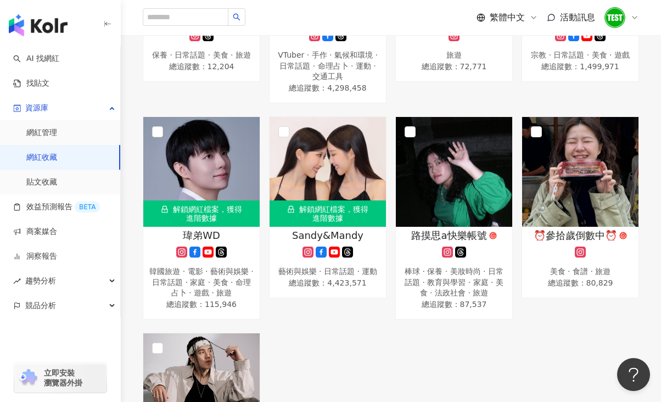
scroll to position [191, 0]
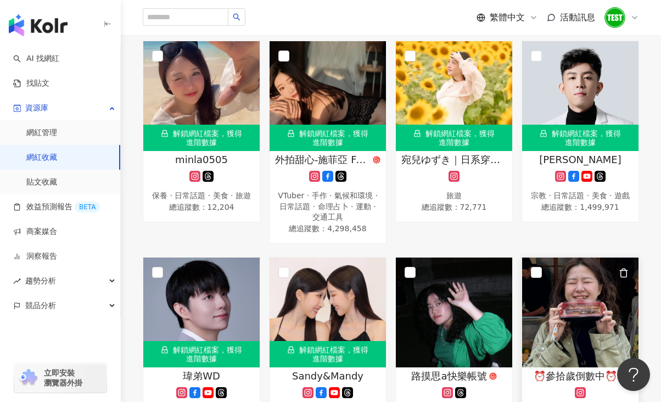
click at [587, 285] on img at bounding box center [580, 312] width 116 height 110
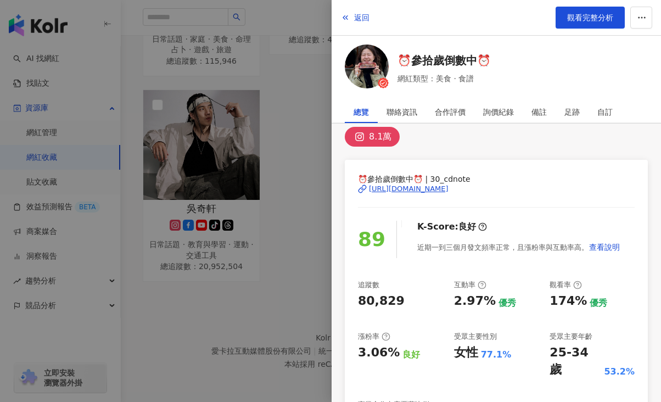
scroll to position [0, 0]
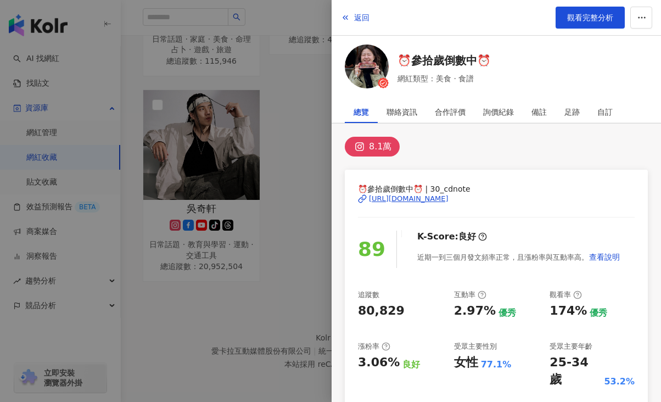
click at [293, 235] on div at bounding box center [330, 201] width 661 height 402
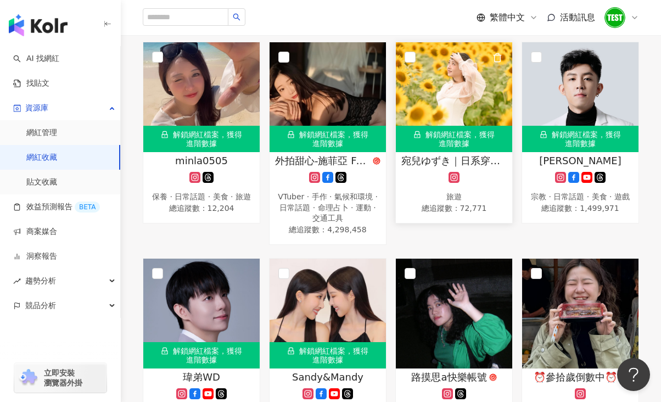
scroll to position [192, 0]
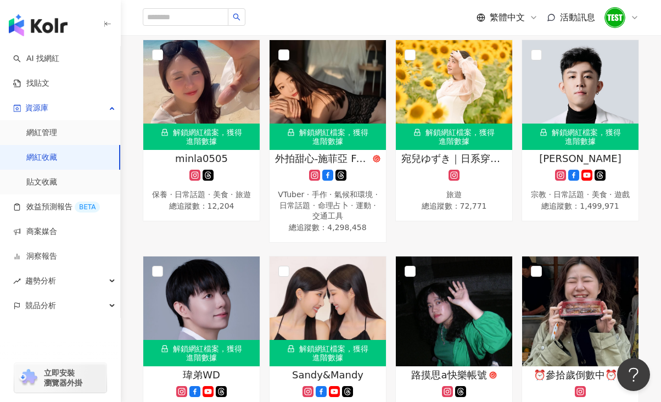
click at [451, 240] on div "解鎖網紅檔案，獲得進階數據 宛兒ゆずき｜日系穿搭、購物、小知識｜ 旅遊 總追蹤數 ： 72,771" at bounding box center [454, 141] width 126 height 203
click at [316, 303] on img at bounding box center [327, 311] width 116 height 110
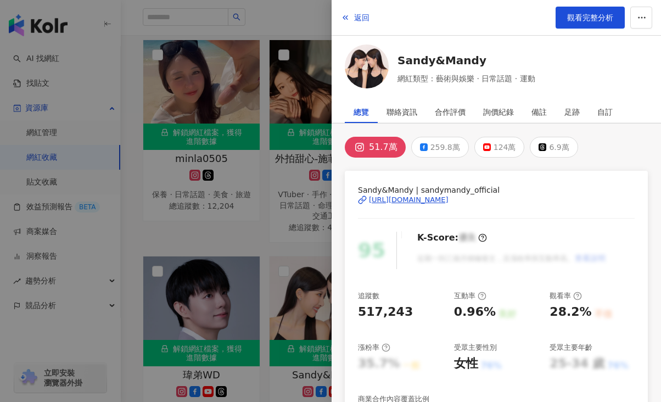
click at [254, 237] on div at bounding box center [330, 201] width 661 height 402
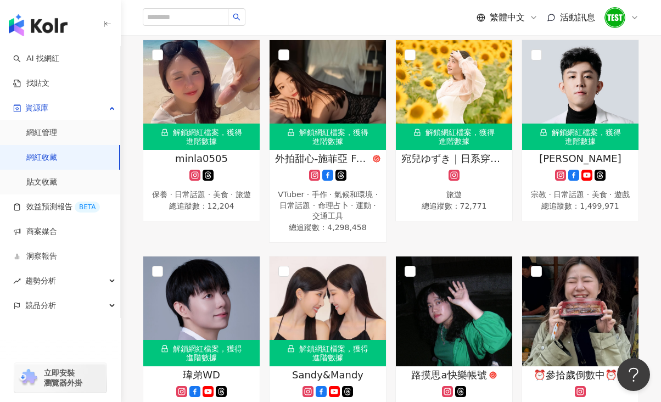
click at [520, 238] on div "解鎖網紅檔案，獲得進階數據 阿源 Iven Lee 宗教 · 日常話題 · 美食 · 遊戲 總追蹤數 ： 1,499,971" at bounding box center [580, 141] width 126 height 203
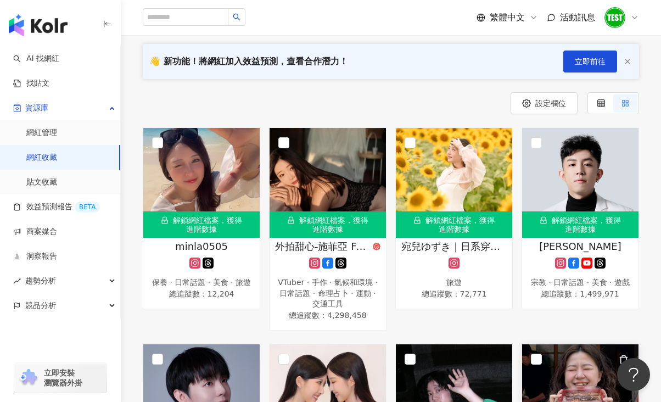
scroll to position [0, 0]
